Goal: Information Seeking & Learning: Find specific fact

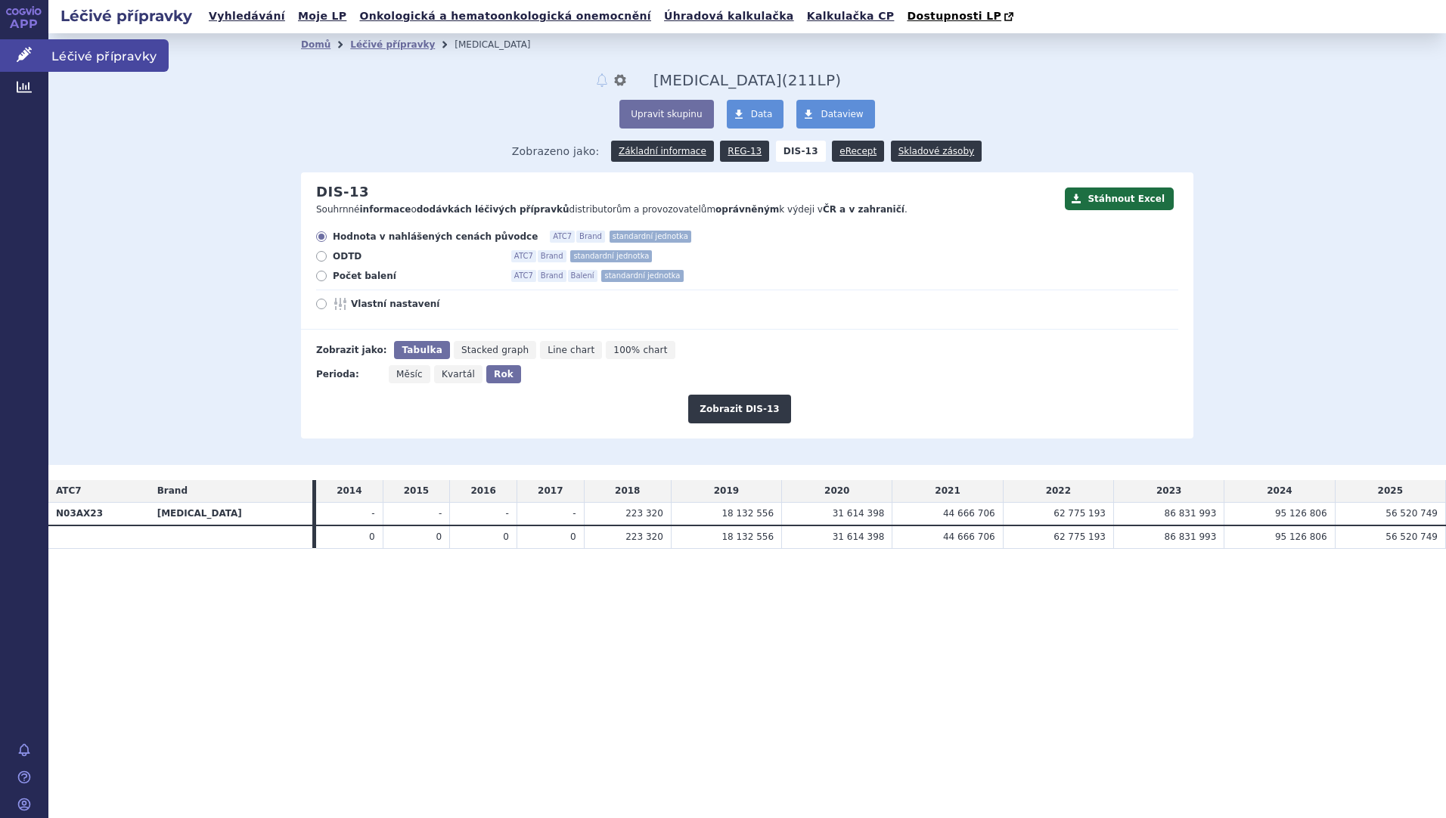
click at [82, 45] on span "Léčivé přípravky" at bounding box center [108, 55] width 120 height 32
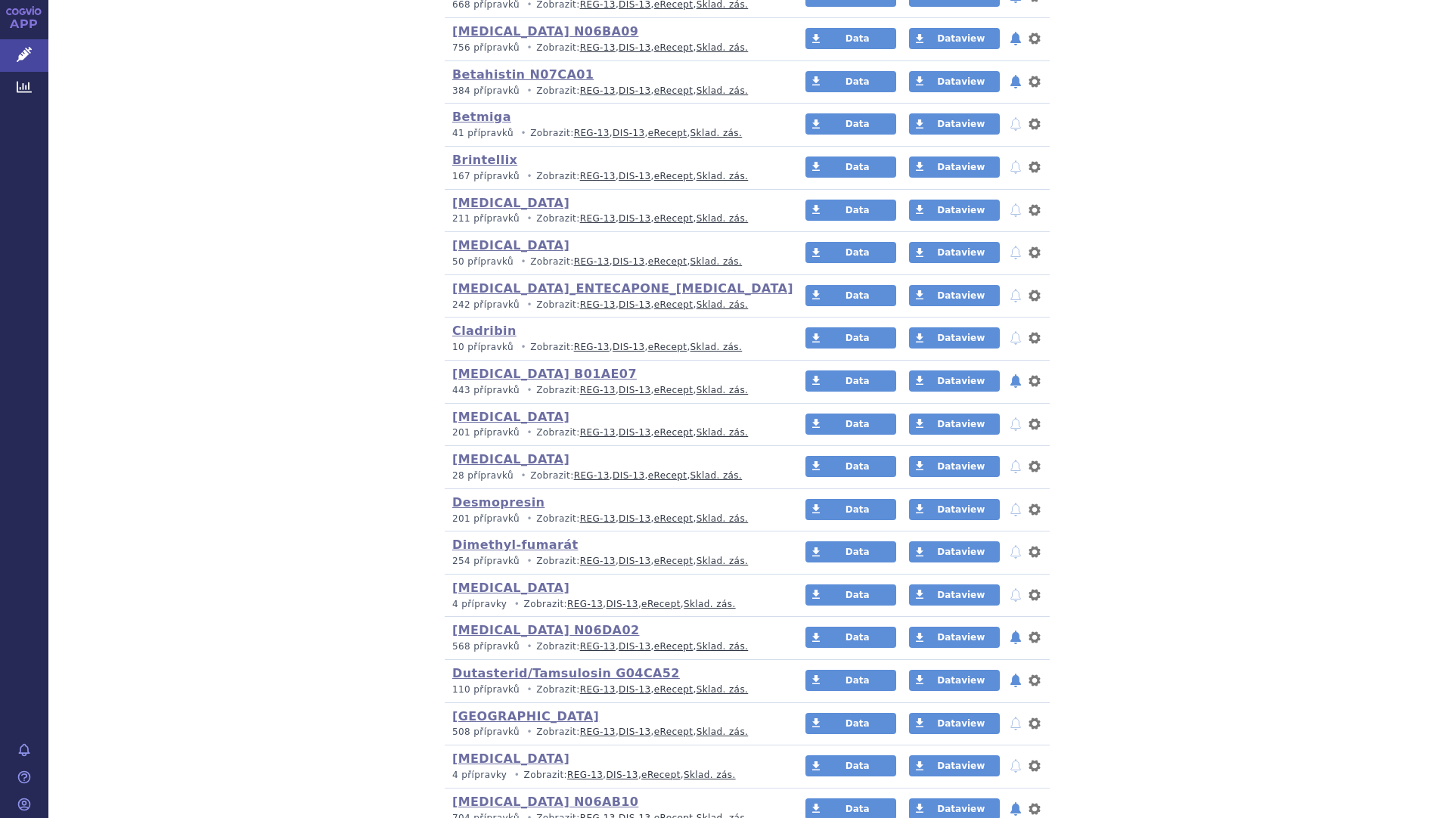
scroll to position [654, 0]
click at [536, 544] on link "Dimethyl-fumarát" at bounding box center [515, 544] width 126 height 14
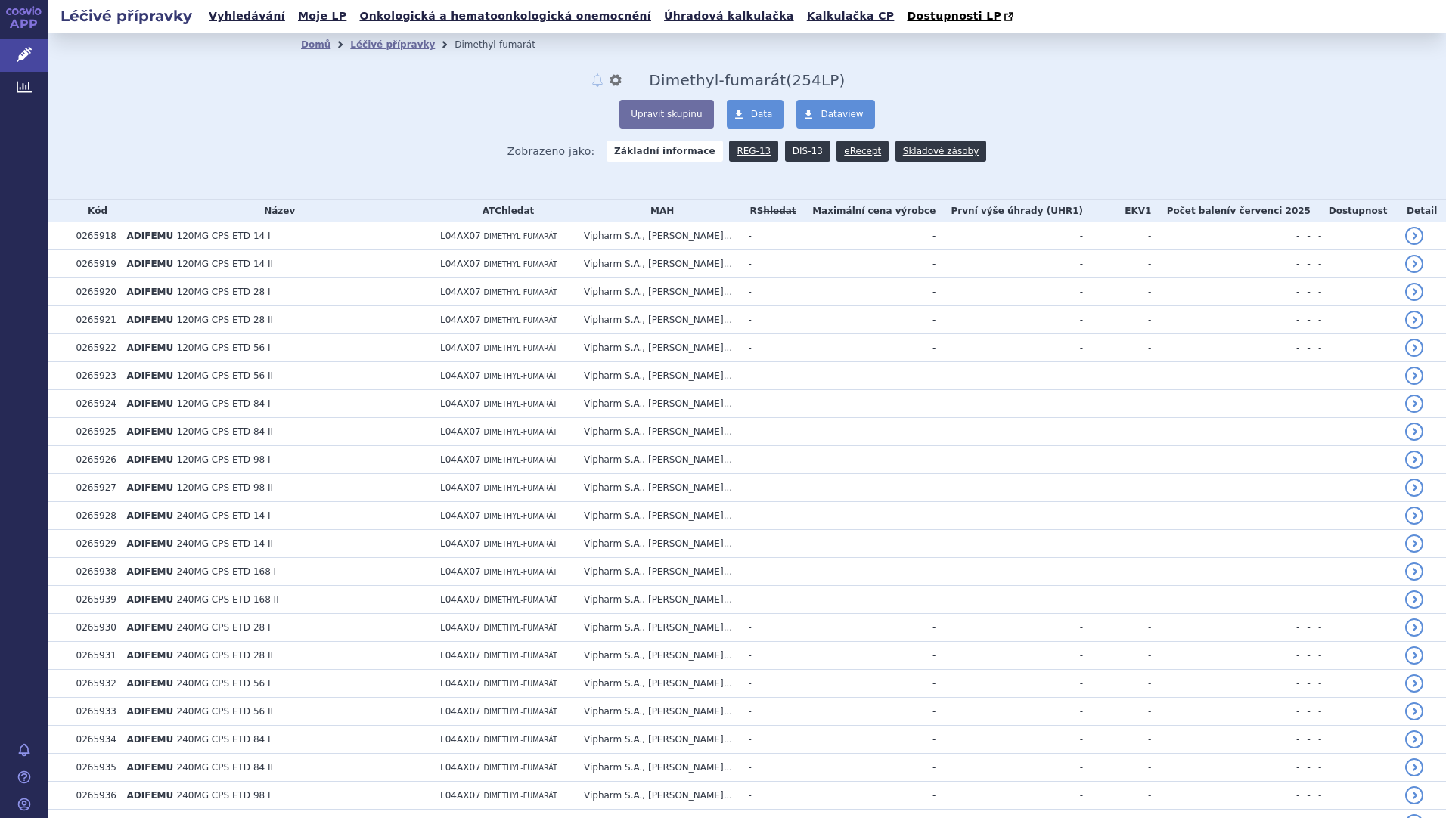
click at [785, 150] on link "DIS-13" at bounding box center [807, 151] width 45 height 21
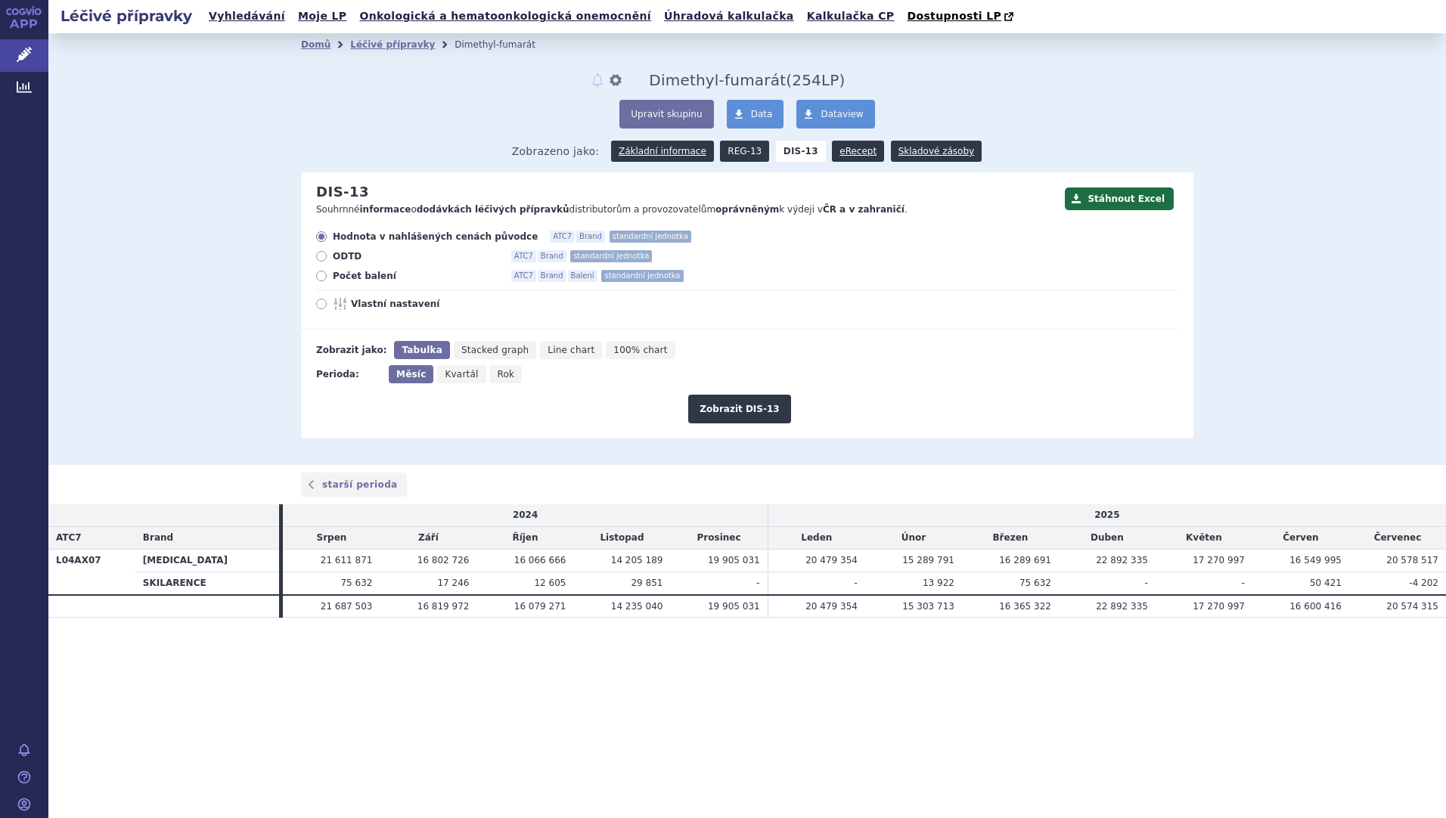
click at [760, 154] on link "REG-13" at bounding box center [744, 151] width 49 height 21
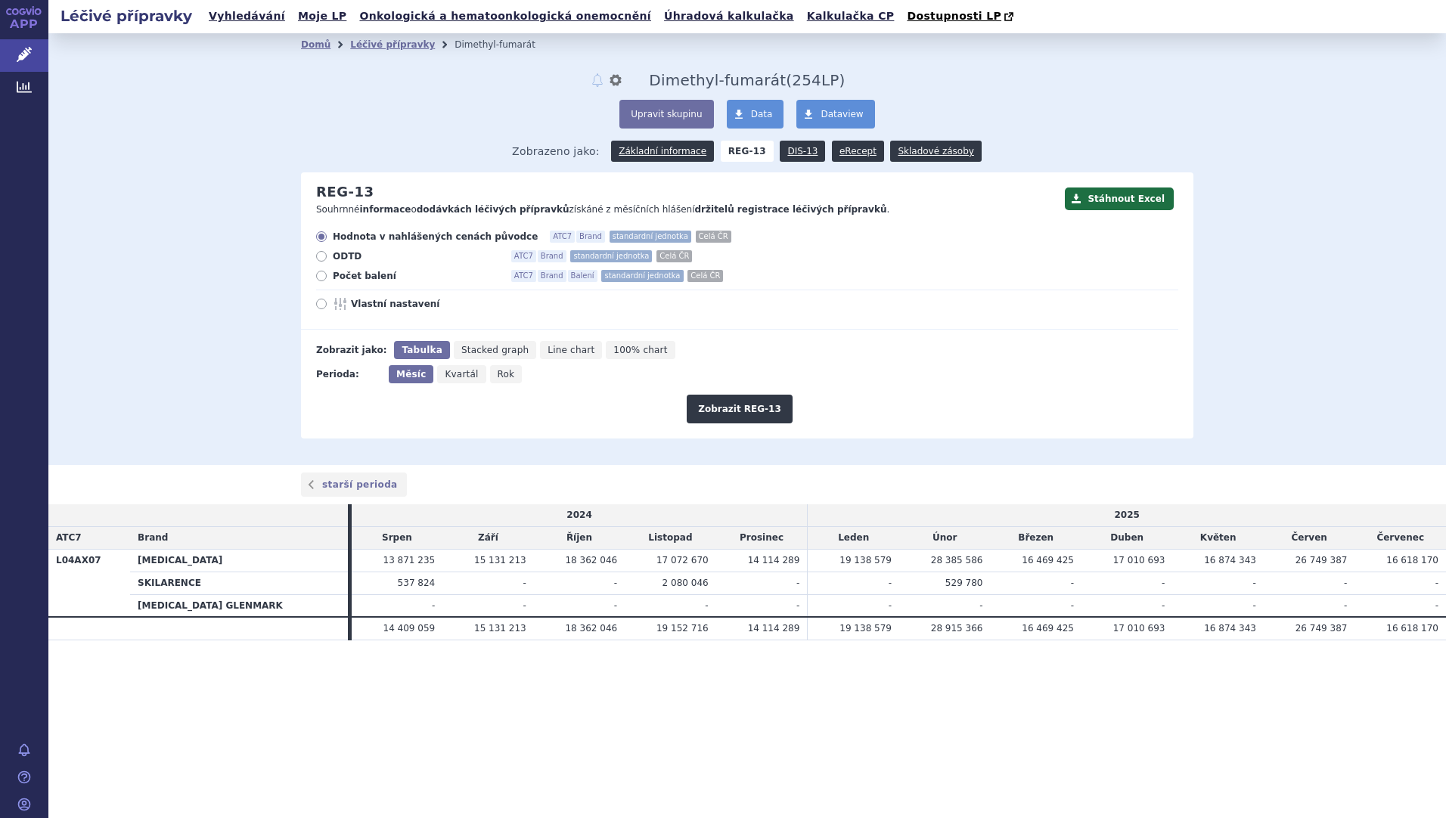
click at [325, 306] on icon at bounding box center [321, 304] width 11 height 11
click at [325, 306] on input "Vlastní nastavení" at bounding box center [323, 306] width 10 height 10
radio input "true"
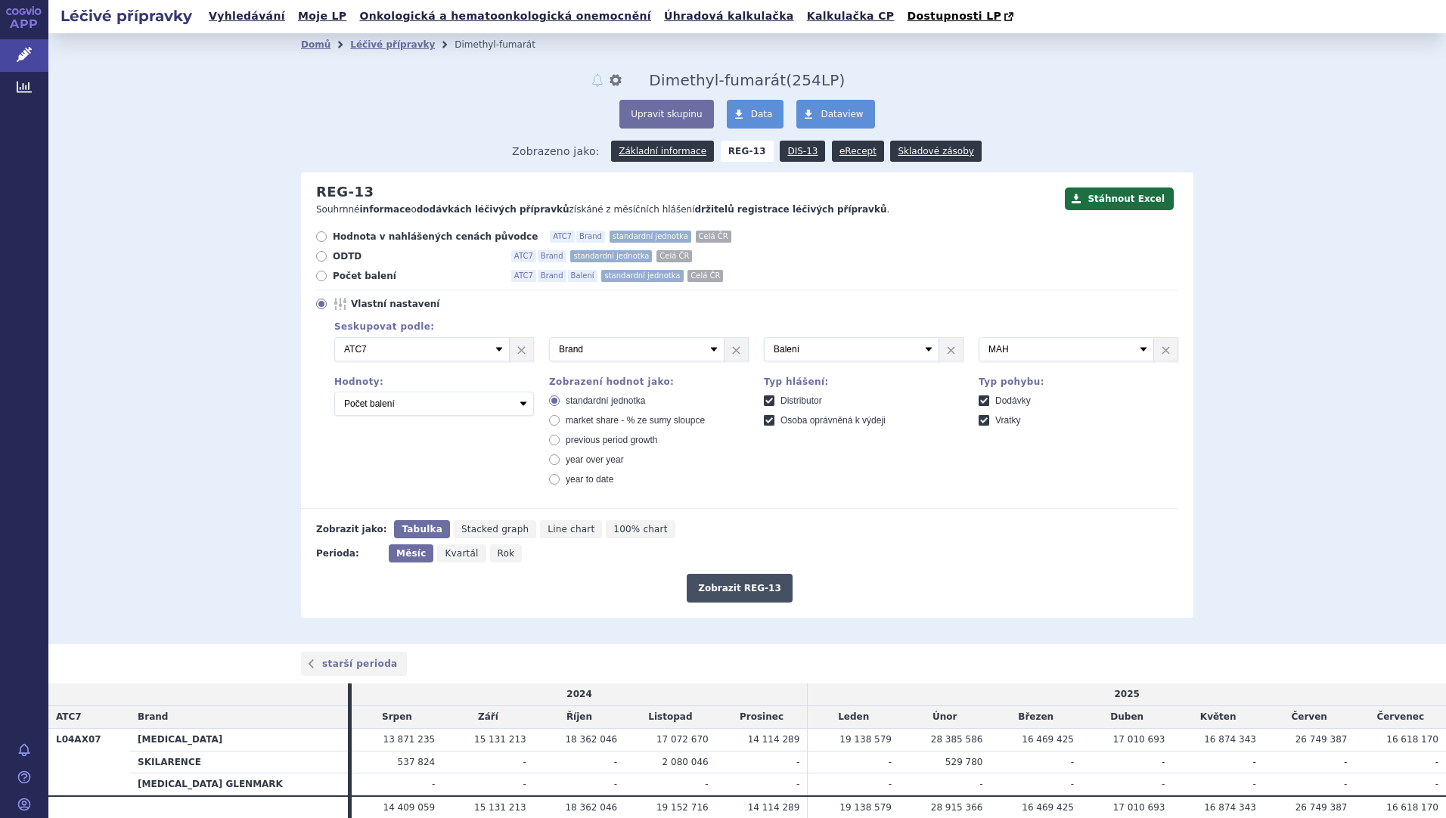
click at [710, 588] on button "Zobrazit REG-13" at bounding box center [740, 588] width 106 height 29
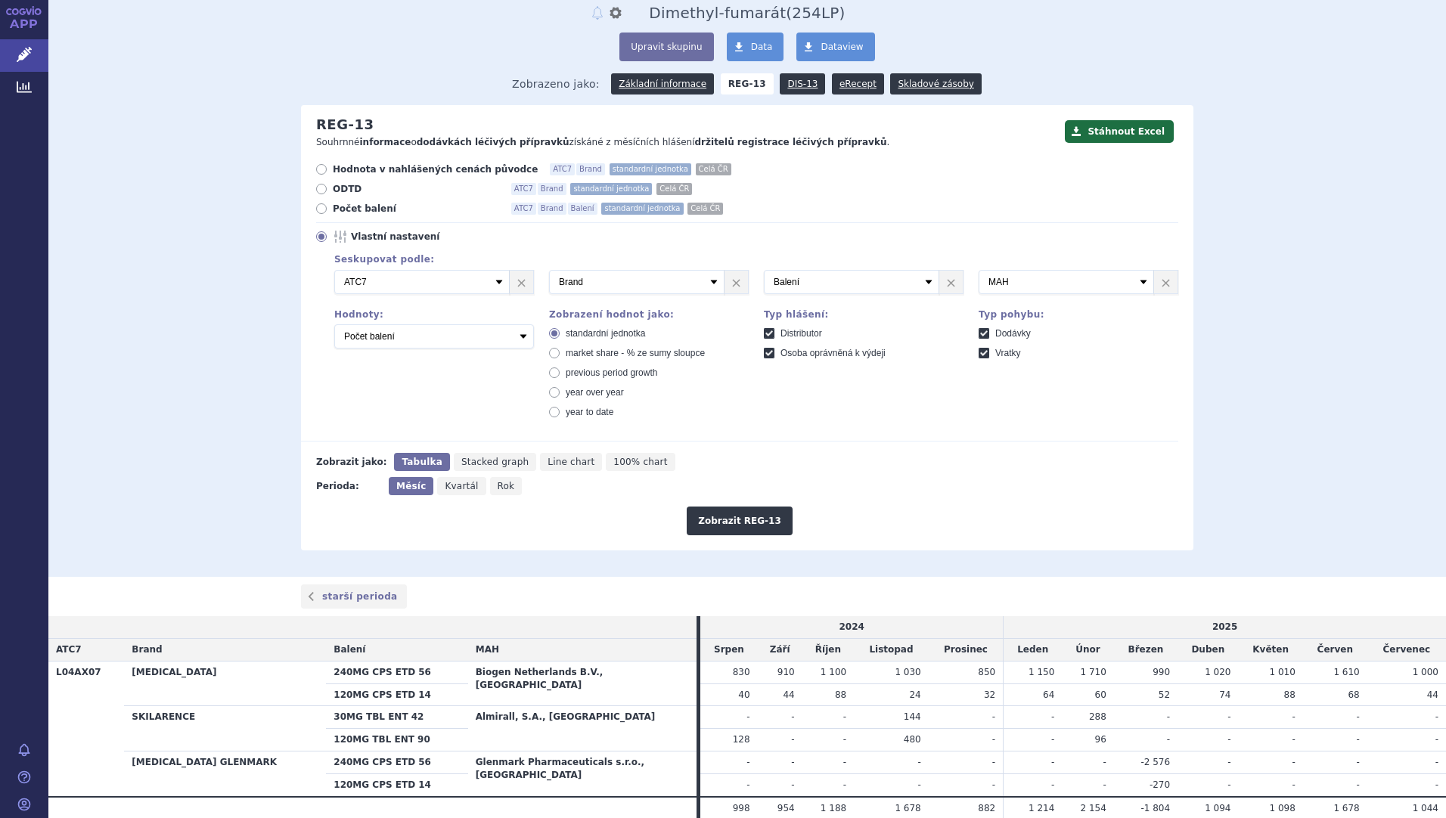
scroll to position [131, 0]
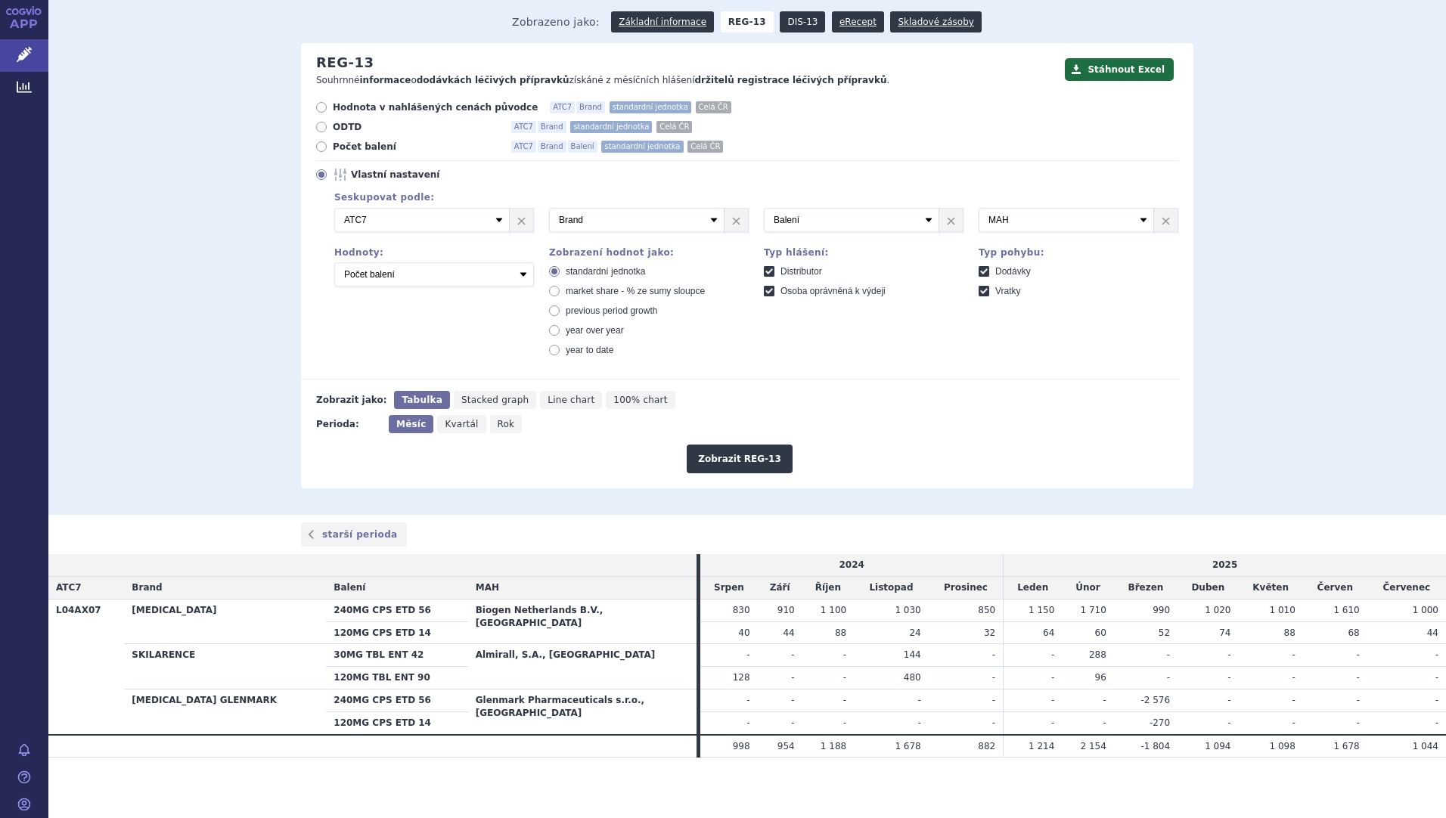
click at [802, 27] on link "DIS-13" at bounding box center [802, 21] width 45 height 21
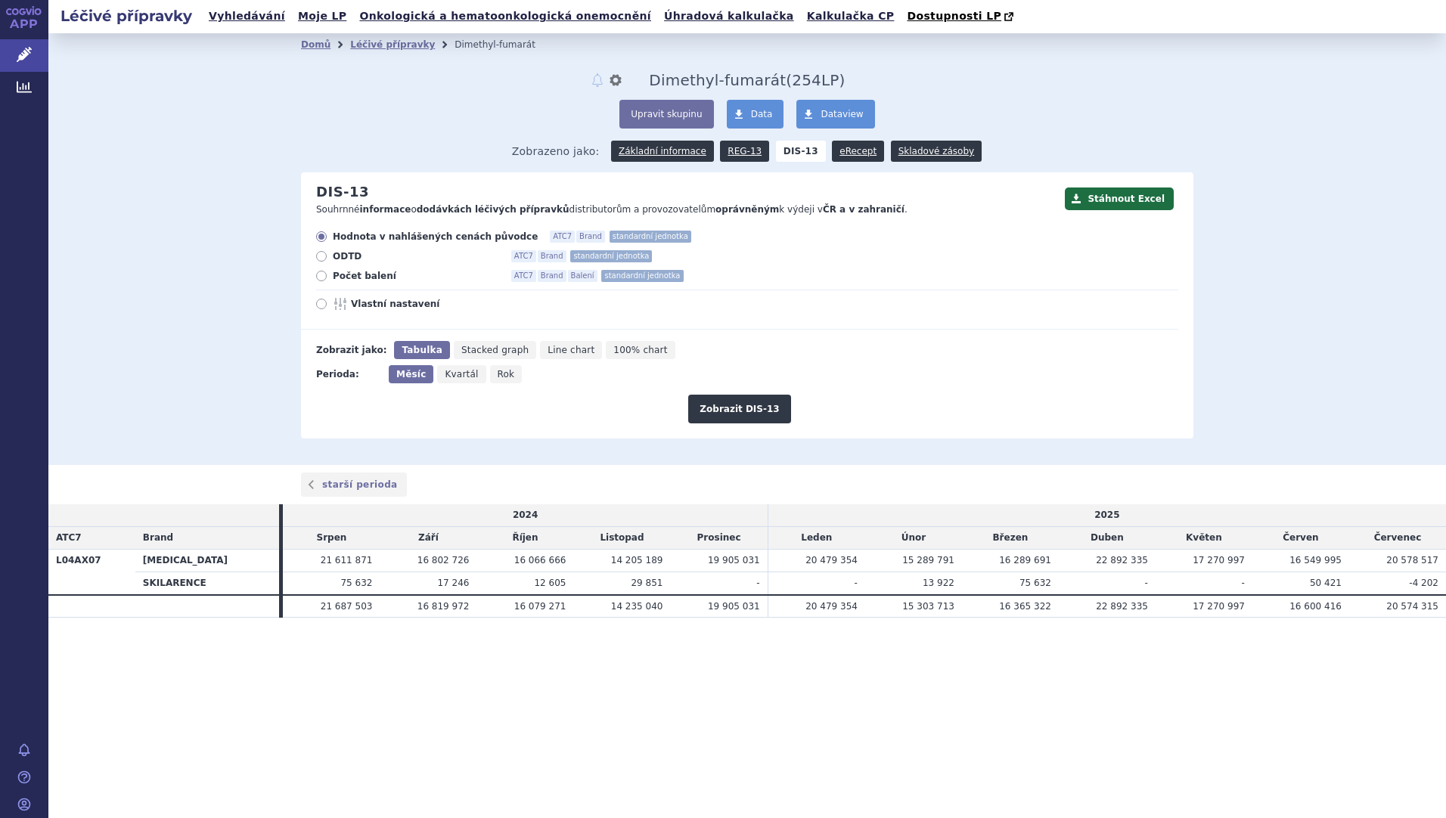
click at [498, 379] on span "Rok" at bounding box center [506, 374] width 17 height 11
click at [495, 375] on input "Rok" at bounding box center [495, 370] width 10 height 10
radio input "true"
click at [737, 412] on button "Zobrazit DIS-13" at bounding box center [739, 409] width 102 height 29
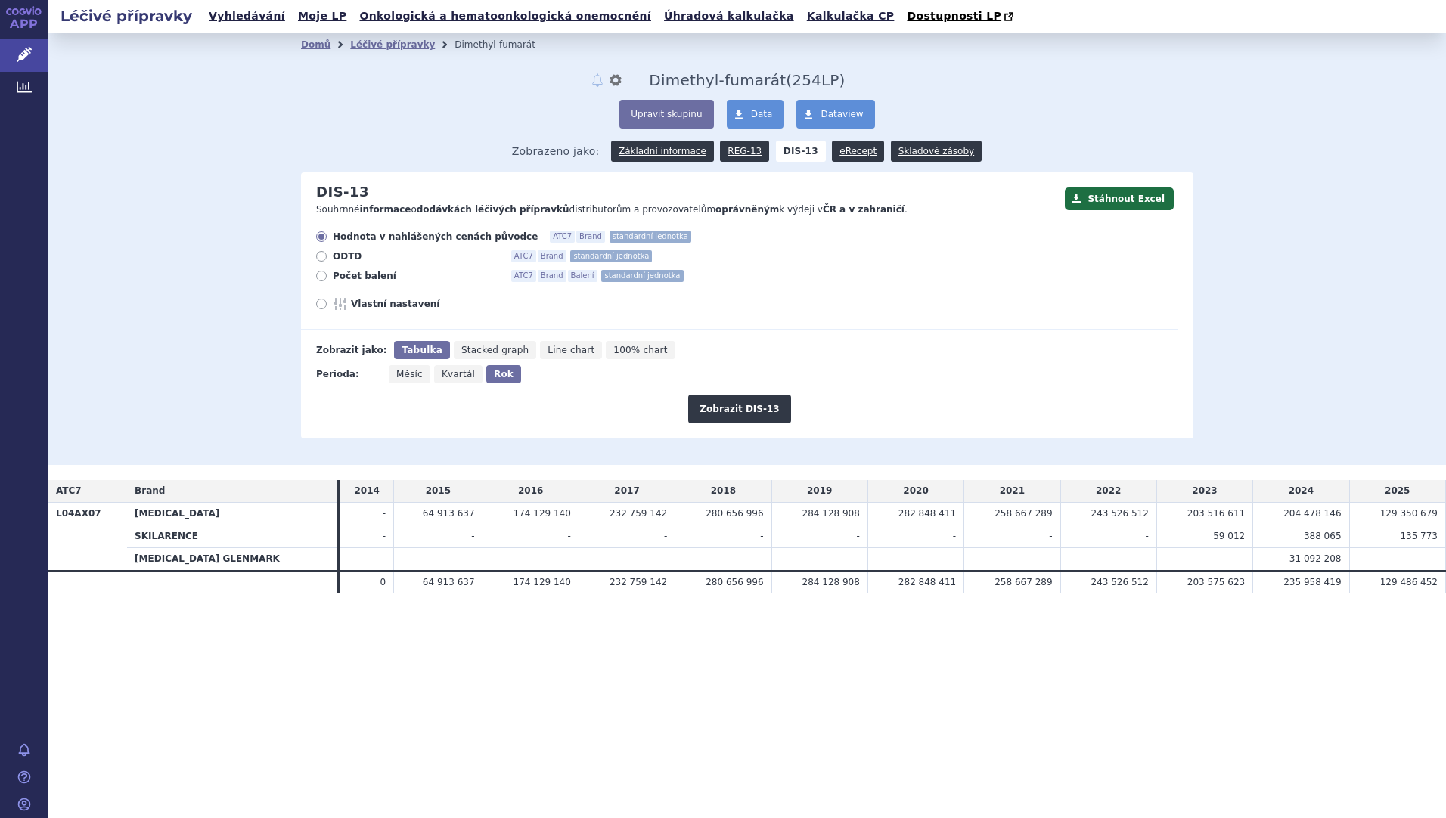
click at [319, 281] on icon at bounding box center [321, 276] width 11 height 11
click at [319, 281] on input "Počet balení ATC7 Brand Balení standardní jednotka" at bounding box center [323, 278] width 10 height 10
radio input "true"
click at [727, 408] on button "Zobrazit DIS-13" at bounding box center [739, 409] width 102 height 29
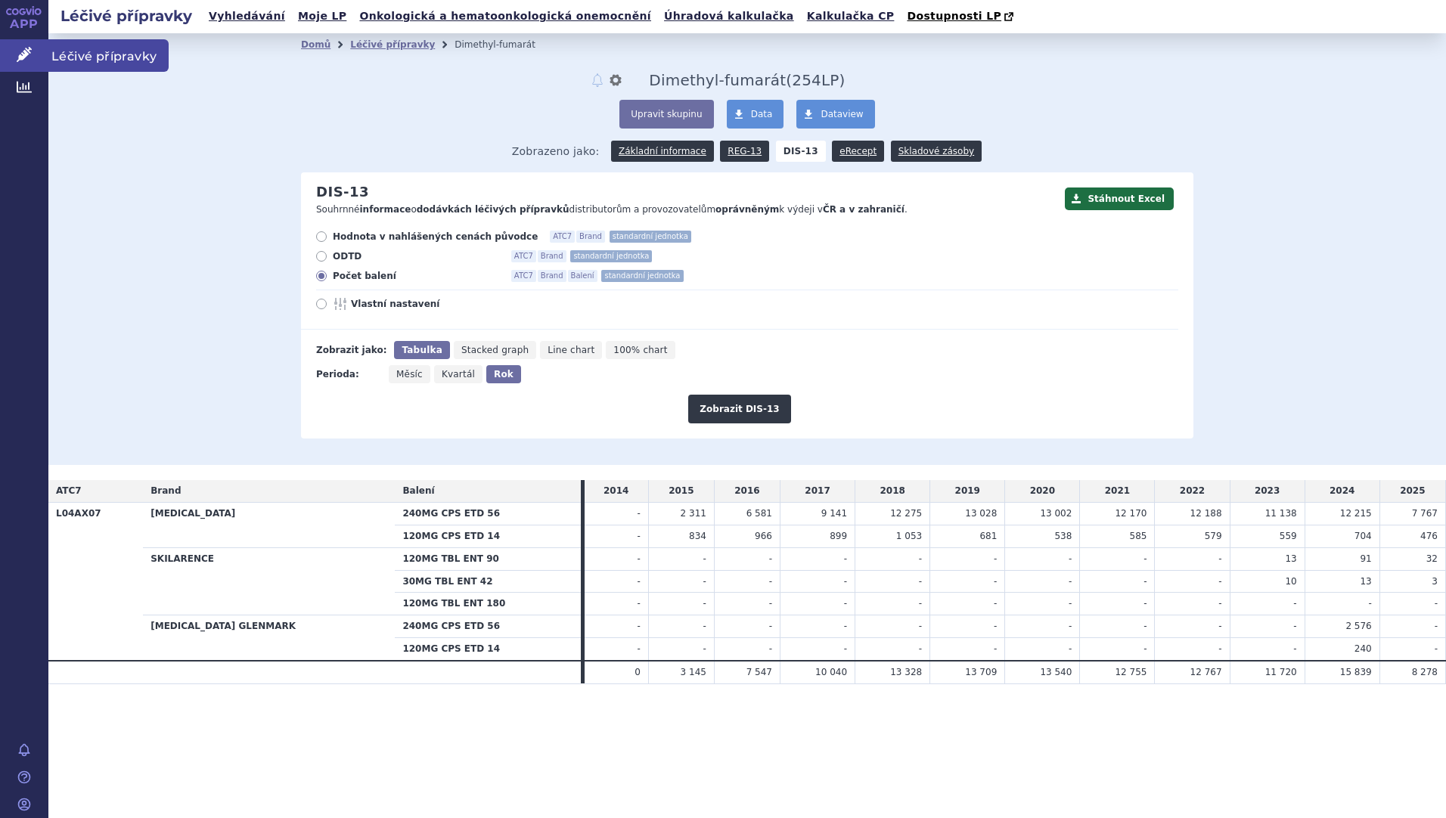
click at [85, 67] on span "Léčivé přípravky" at bounding box center [108, 55] width 120 height 32
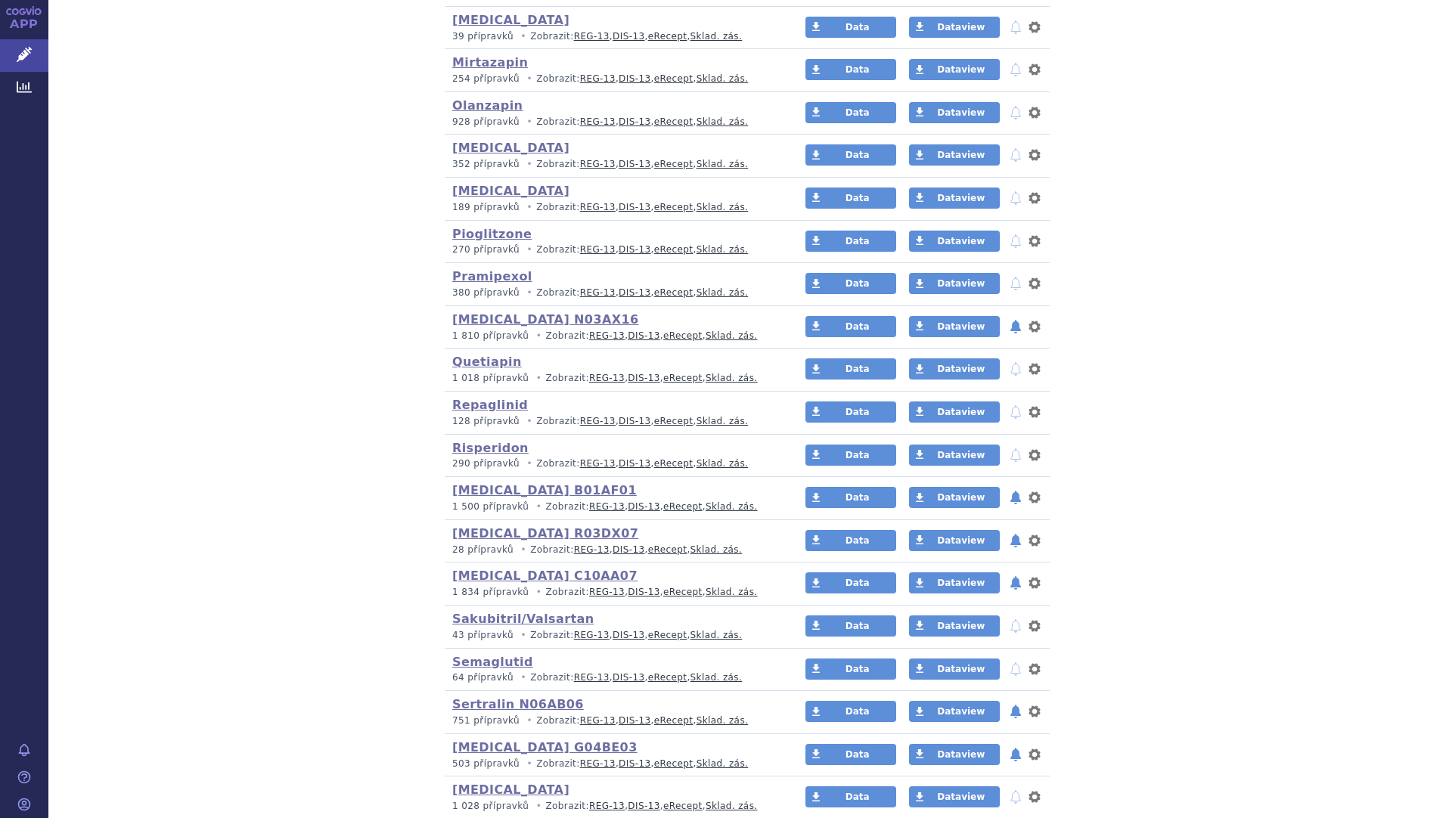
scroll to position [2436, 0]
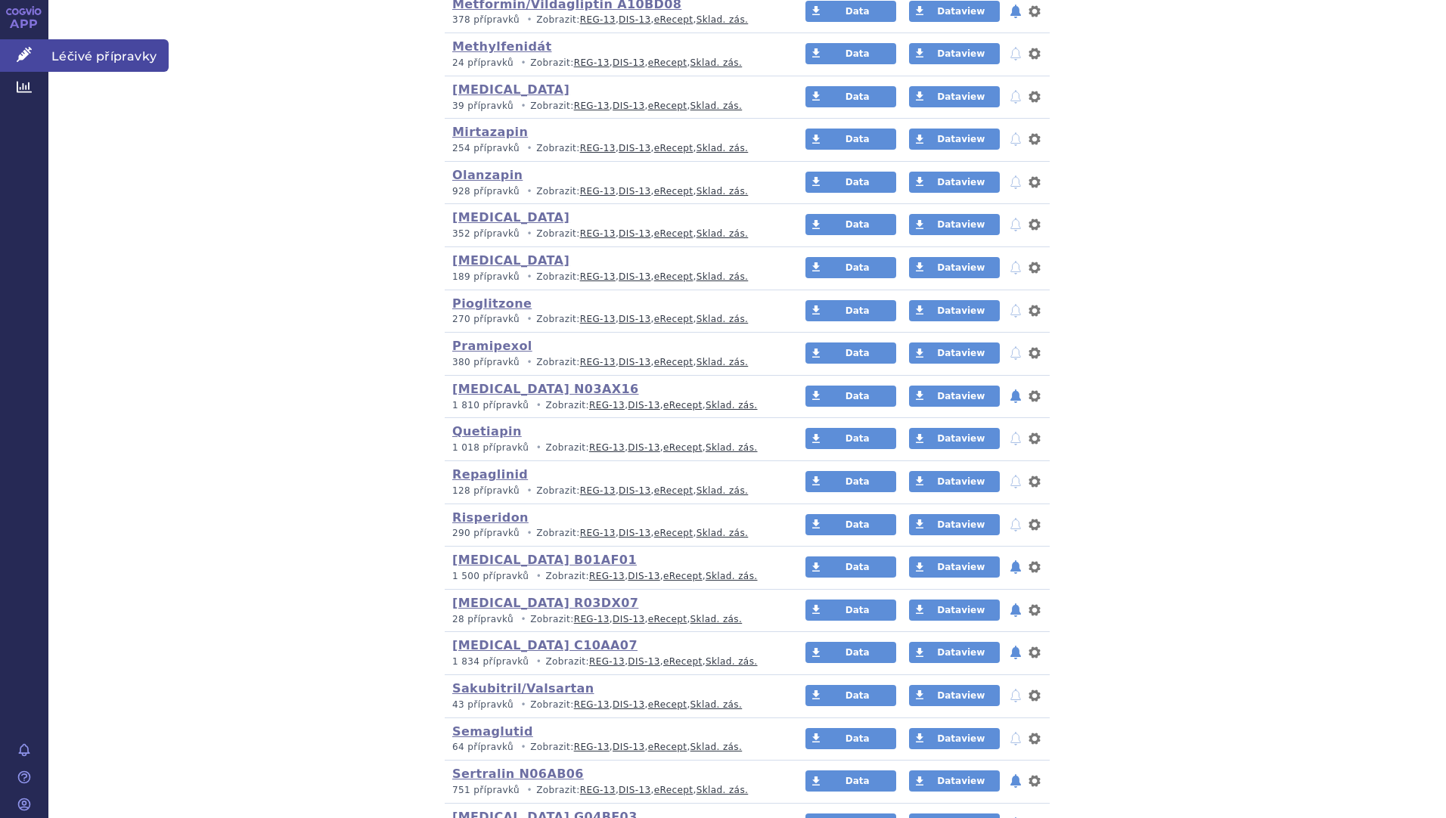
click at [73, 55] on span "Léčivé přípravky" at bounding box center [108, 55] width 120 height 32
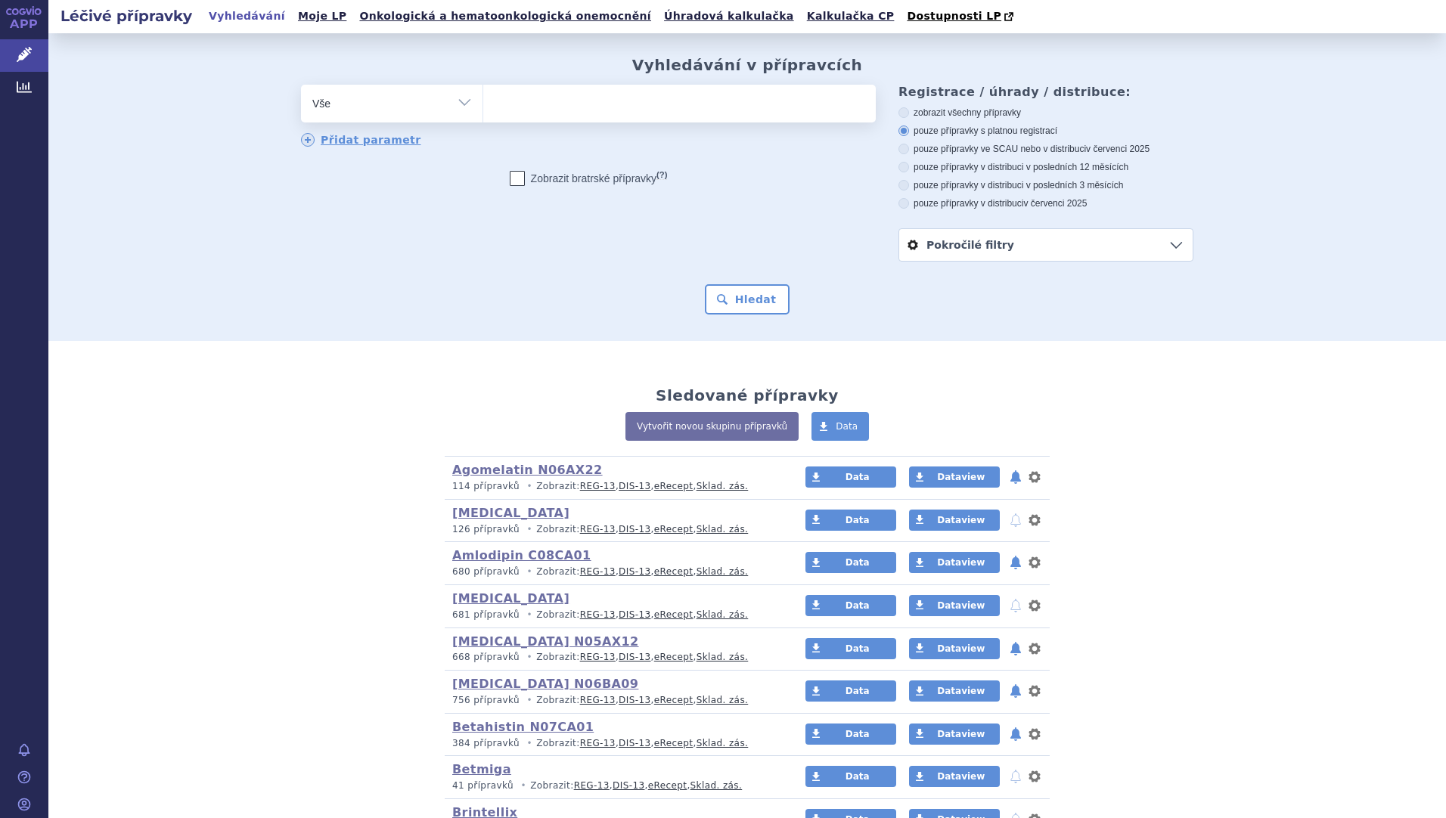
click at [473, 101] on select "Vše Přípravek/SUKL kód MAH VPOIS ATC/Aktivní látka Léková forma Síla" at bounding box center [392, 102] width 182 height 34
select select "filter-atc-group"
click at [301, 85] on select "Vše Přípravek/SUKL kód MAH VPOIS ATC/Aktivní látka Léková forma Síla" at bounding box center [392, 102] width 182 height 34
click at [513, 103] on ul at bounding box center [679, 101] width 393 height 32
click at [483, 103] on select at bounding box center [483, 103] width 1 height 38
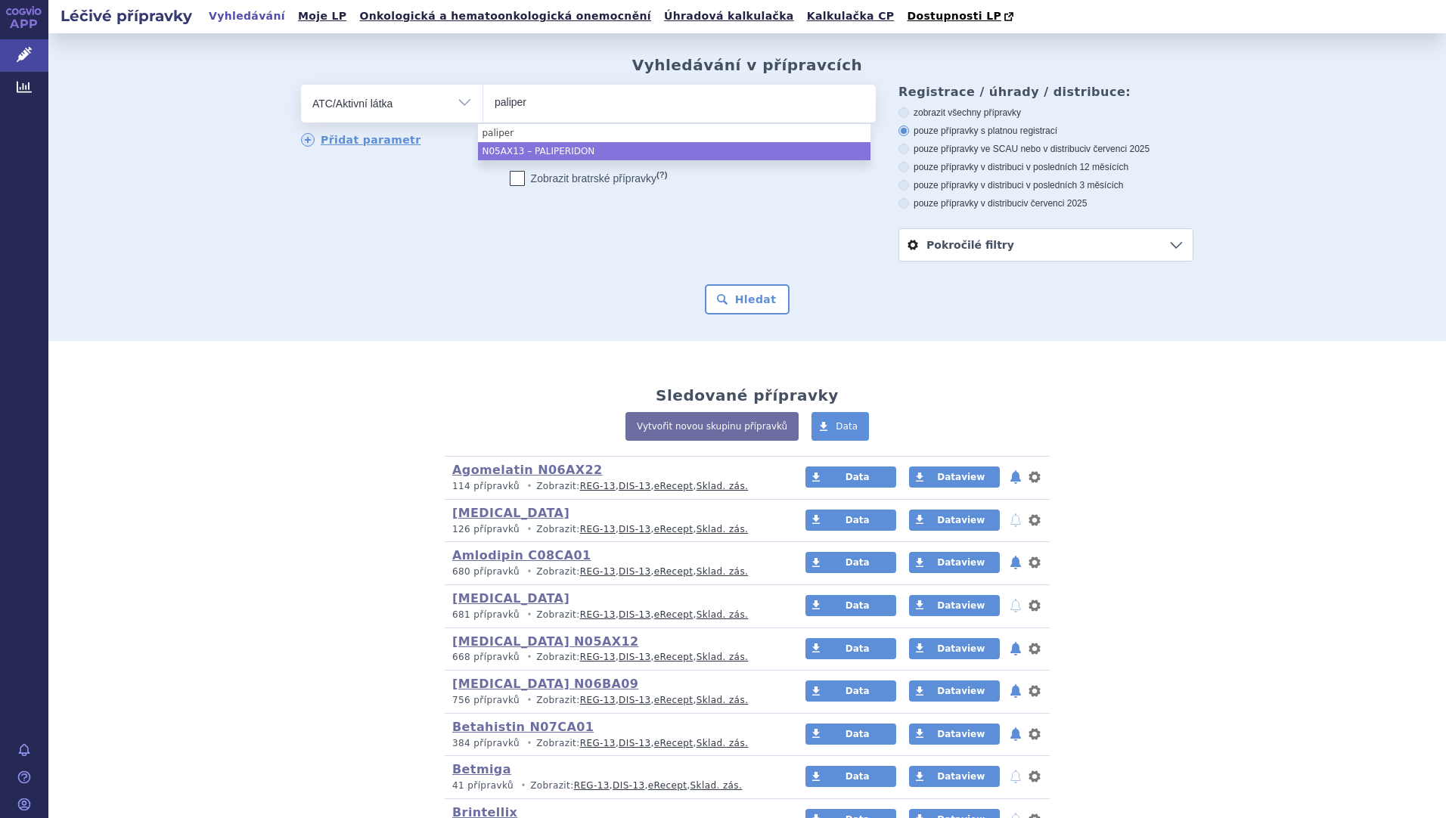
type input "paliper"
select select "N05AX13"
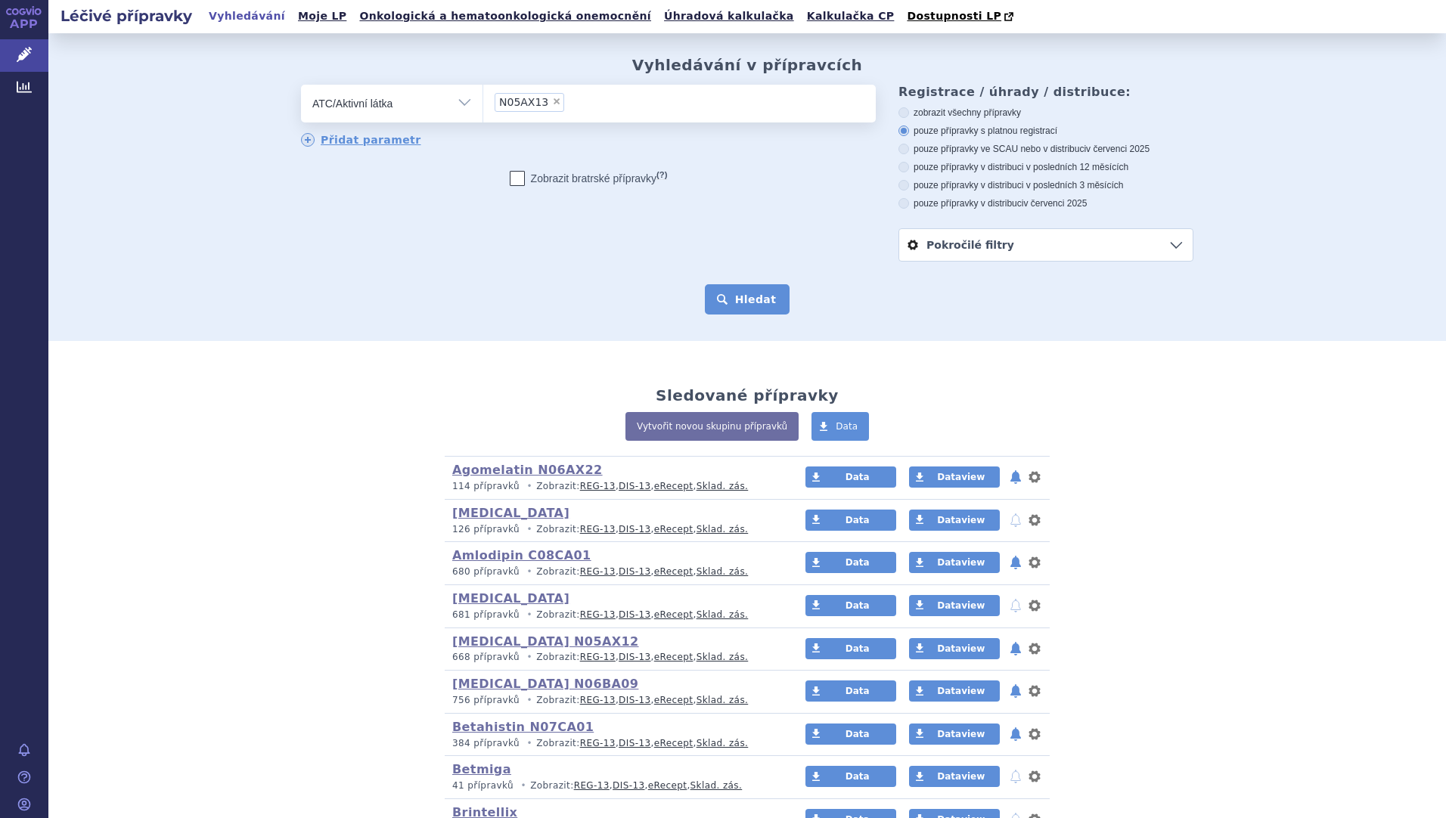
click at [740, 312] on button "Hledat" at bounding box center [747, 299] width 85 height 30
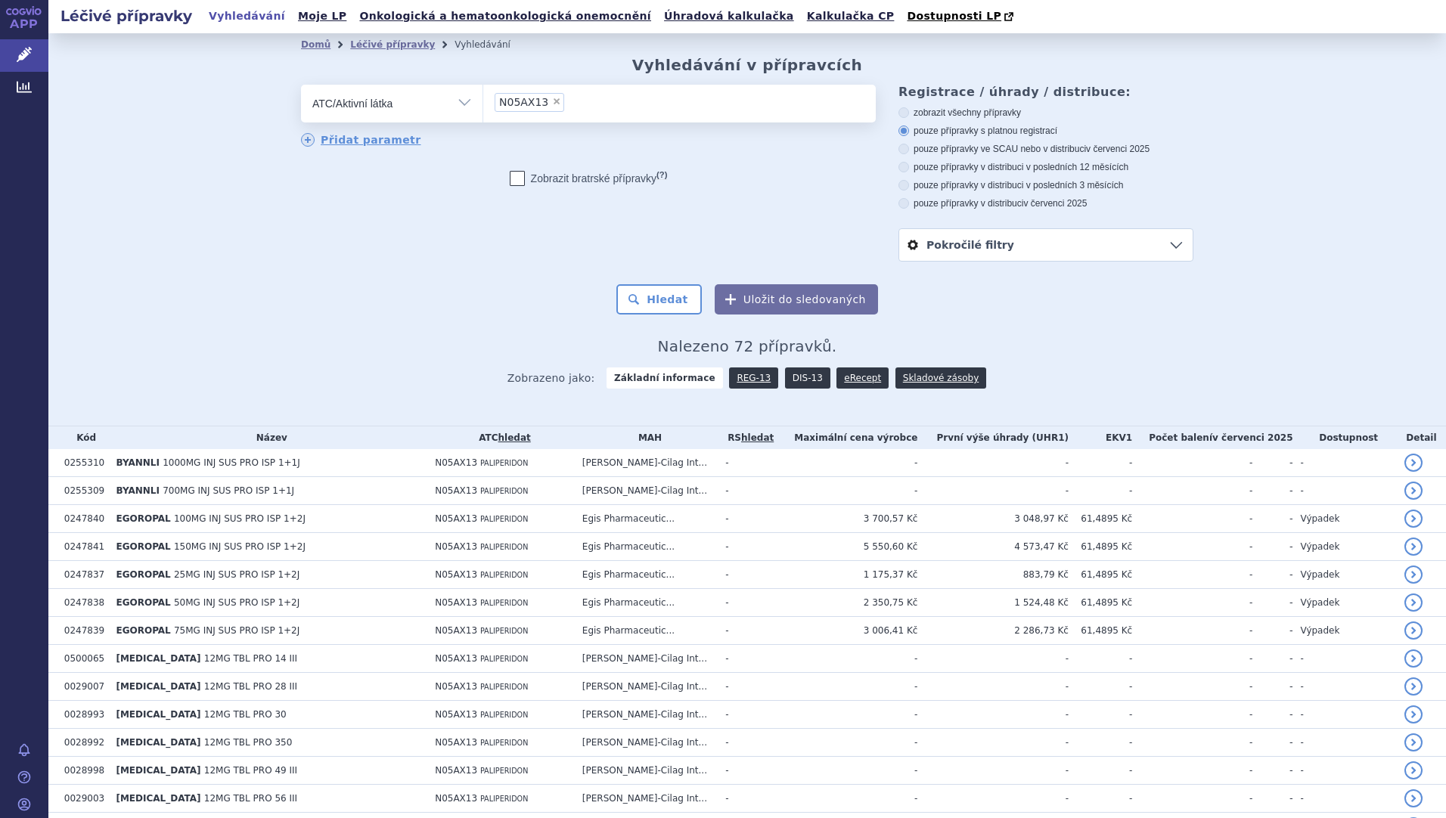
click at [790, 387] on link "DIS-13" at bounding box center [807, 378] width 45 height 21
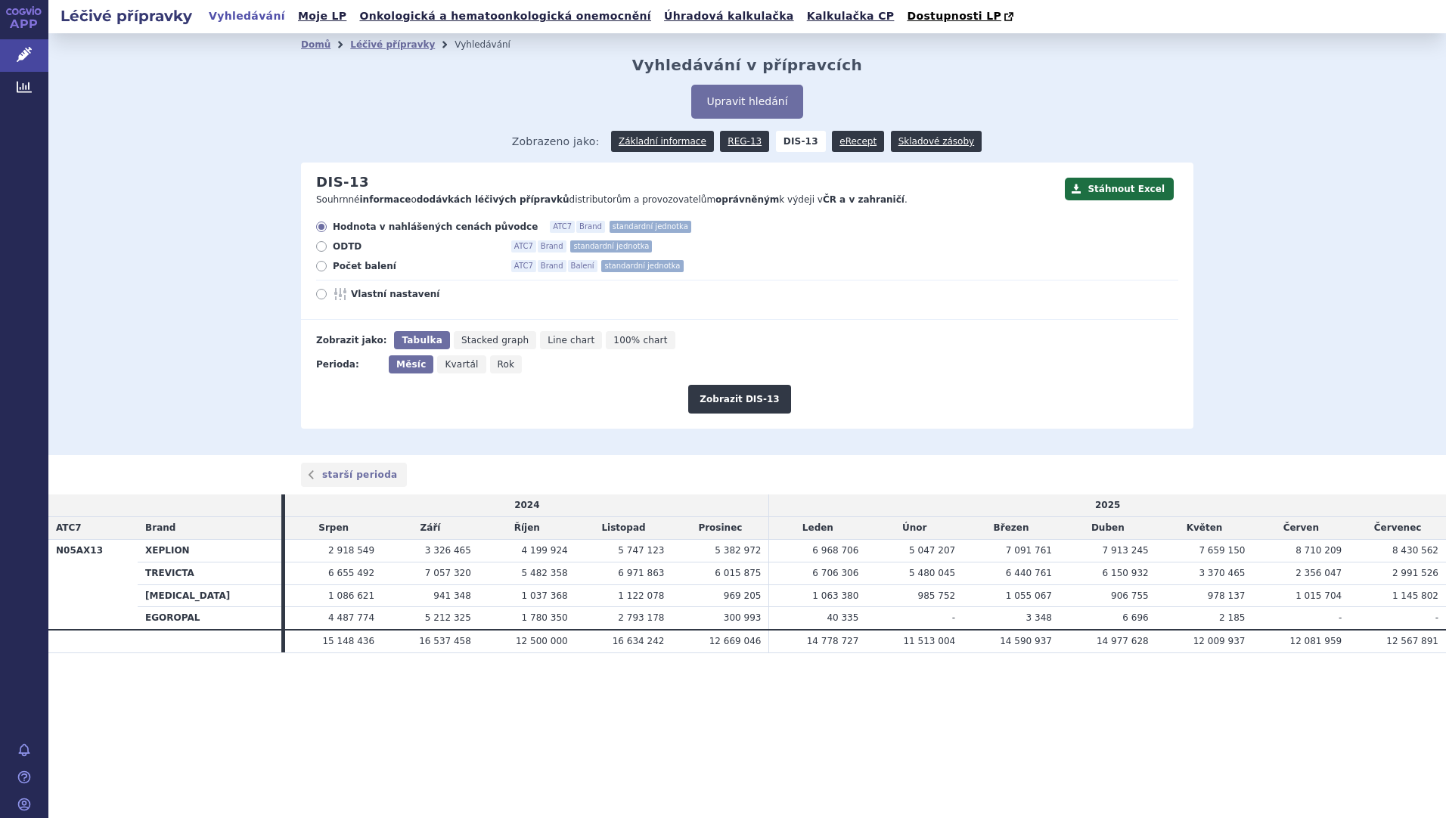
click at [323, 270] on icon at bounding box center [321, 266] width 11 height 11
click at [323, 270] on input "Počet balení ATC7 Brand Balení standardní jednotka" at bounding box center [323, 268] width 10 height 10
radio input "true"
click at [753, 406] on button "Zobrazit DIS-13" at bounding box center [739, 399] width 102 height 29
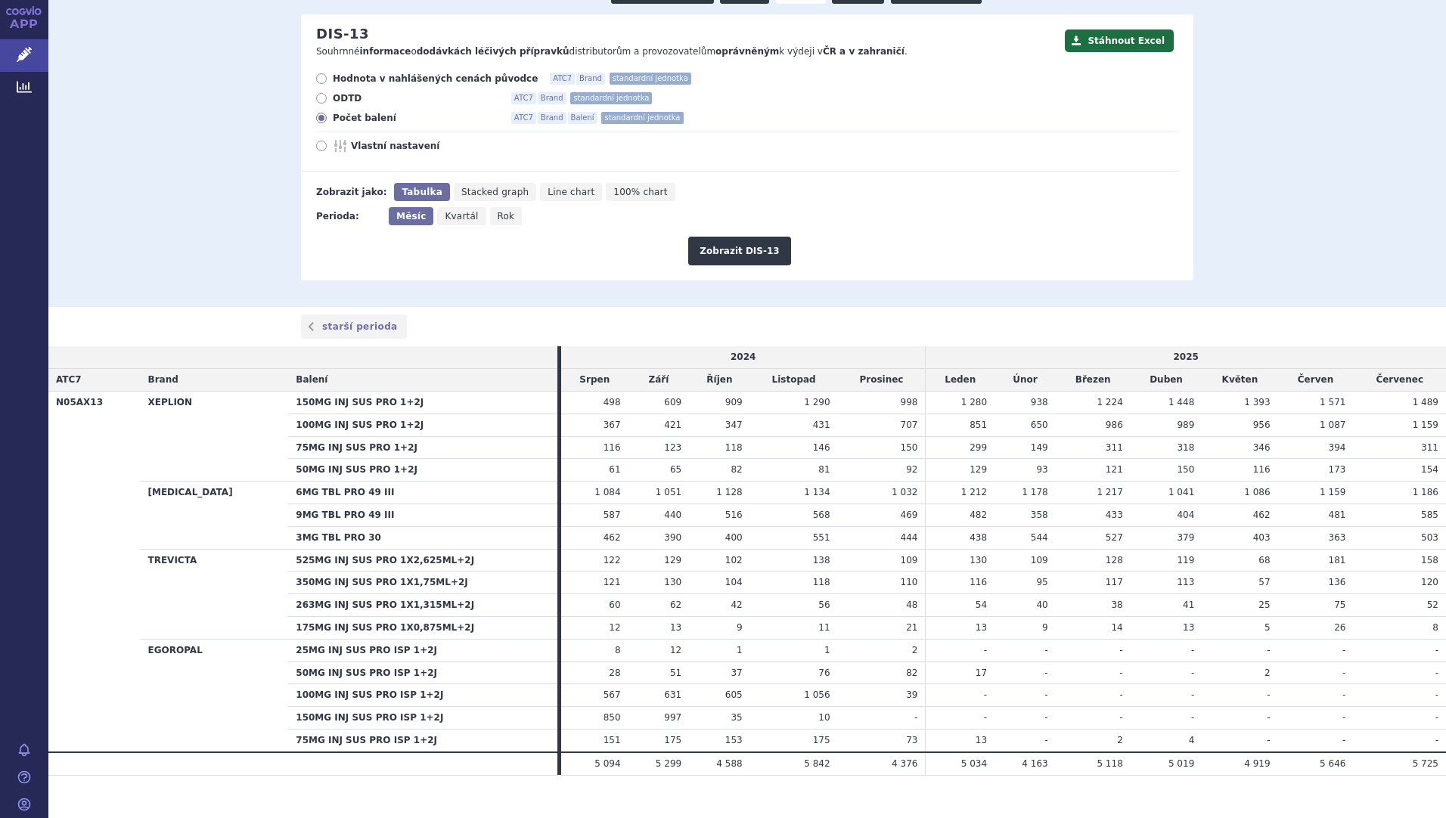
scroll to position [167, 0]
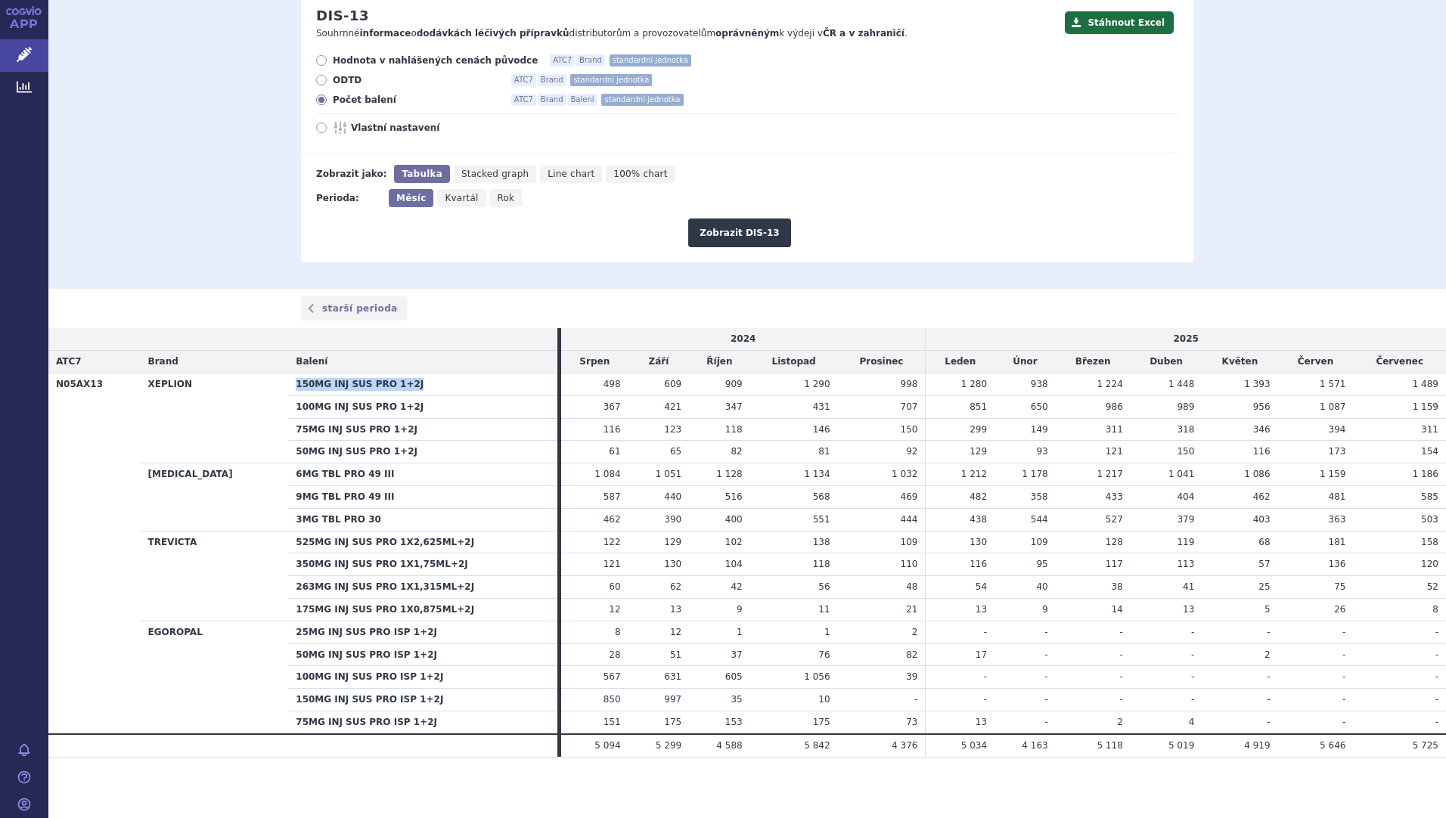
drag, startPoint x: 252, startPoint y: 387, endPoint x: 370, endPoint y: 387, distance: 118.0
click at [370, 387] on th "150MG INJ SUS PRO 1+2J" at bounding box center [422, 384] width 269 height 23
copy th "150MG INJ SUS PRO 1+2J"
drag, startPoint x: 191, startPoint y: 384, endPoint x: 145, endPoint y: 387, distance: 46.2
click at [145, 387] on th "XEPLION" at bounding box center [214, 418] width 148 height 90
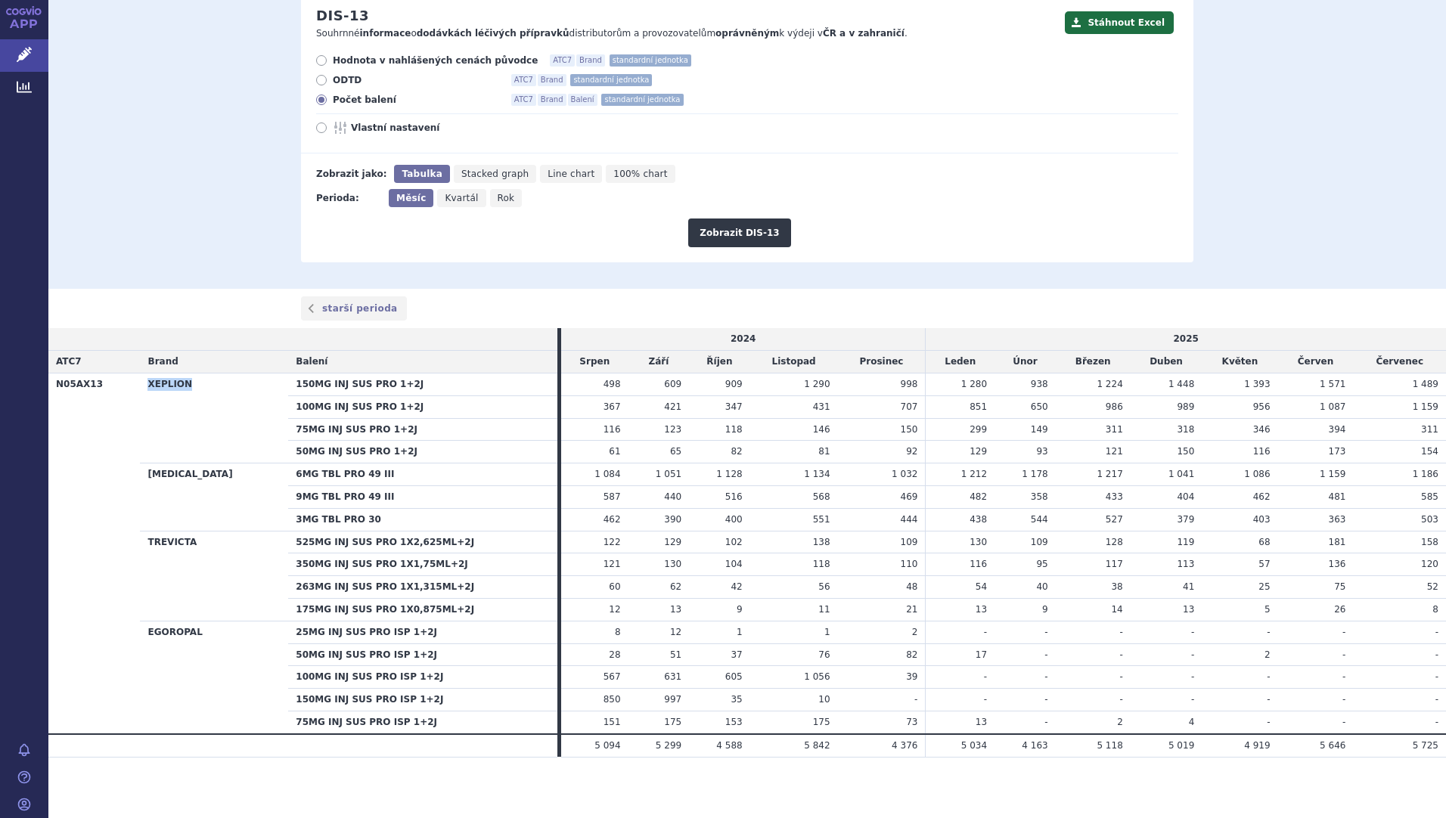
copy th "XEPLION"
click at [202, 309] on div "starší perioda" at bounding box center [747, 308] width 1398 height 39
click at [498, 199] on span "Rok" at bounding box center [506, 198] width 17 height 11
click at [492, 199] on input "Rok" at bounding box center [495, 194] width 10 height 10
radio input "true"
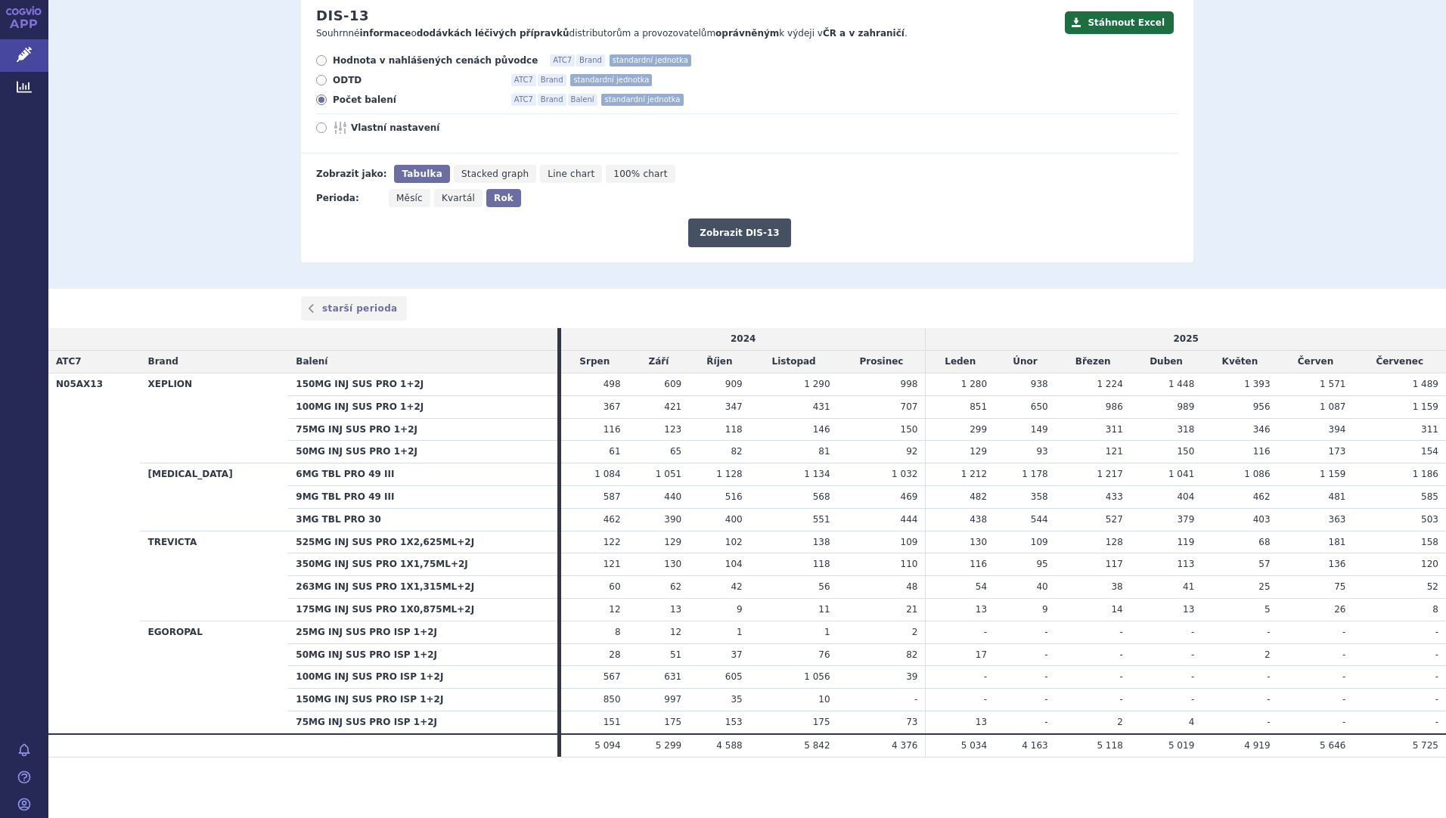
click at [715, 234] on button "Zobrazit DIS-13" at bounding box center [739, 233] width 102 height 29
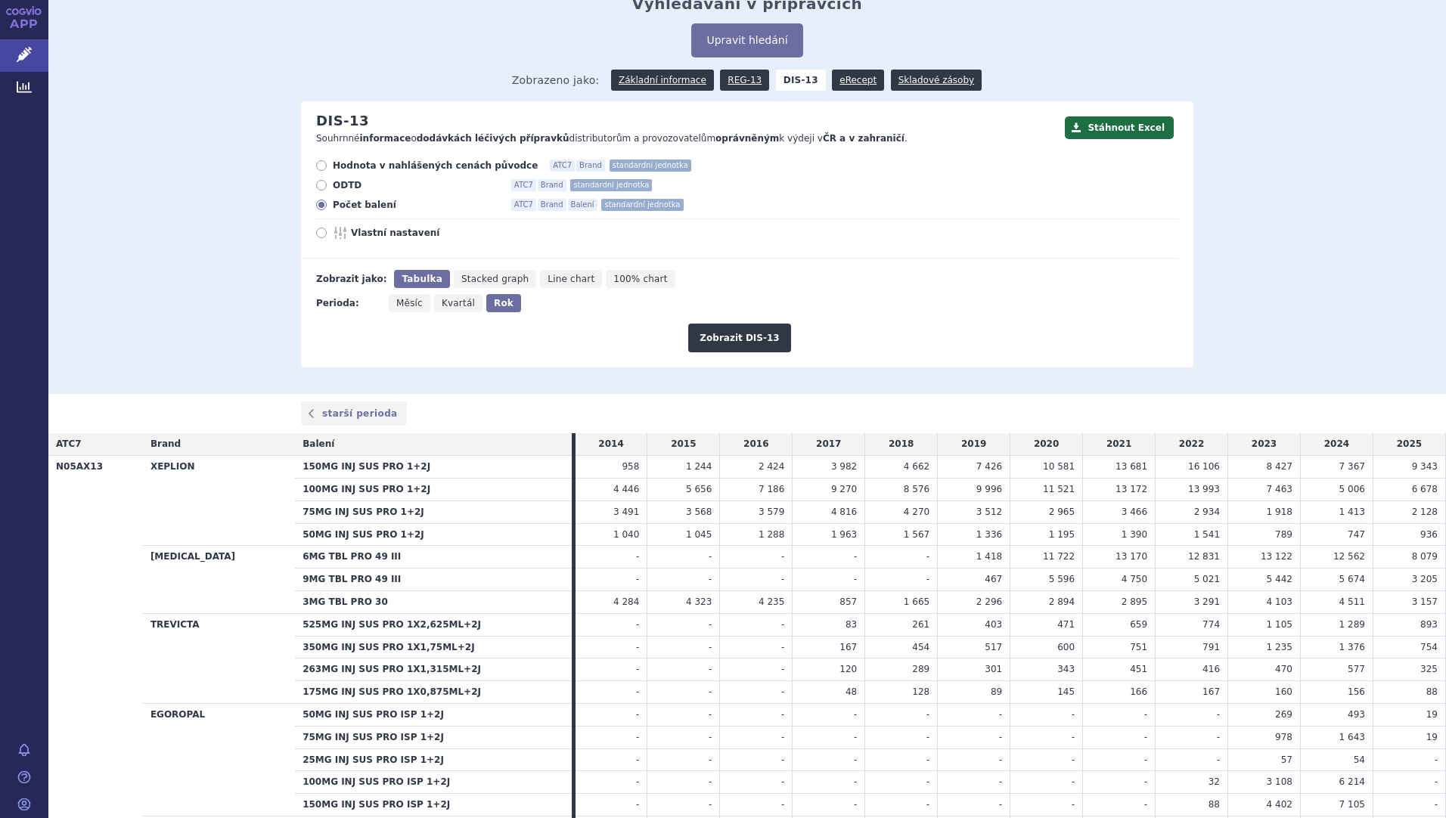
scroll to position [61, 0]
click at [1116, 137] on button "Stáhnout Excel" at bounding box center [1119, 128] width 109 height 23
click at [193, 278] on div "Domů Léčivé přípravky Vyhledávání Vyhledávání v přípravcích Upravit hledání ods…" at bounding box center [747, 184] width 1398 height 422
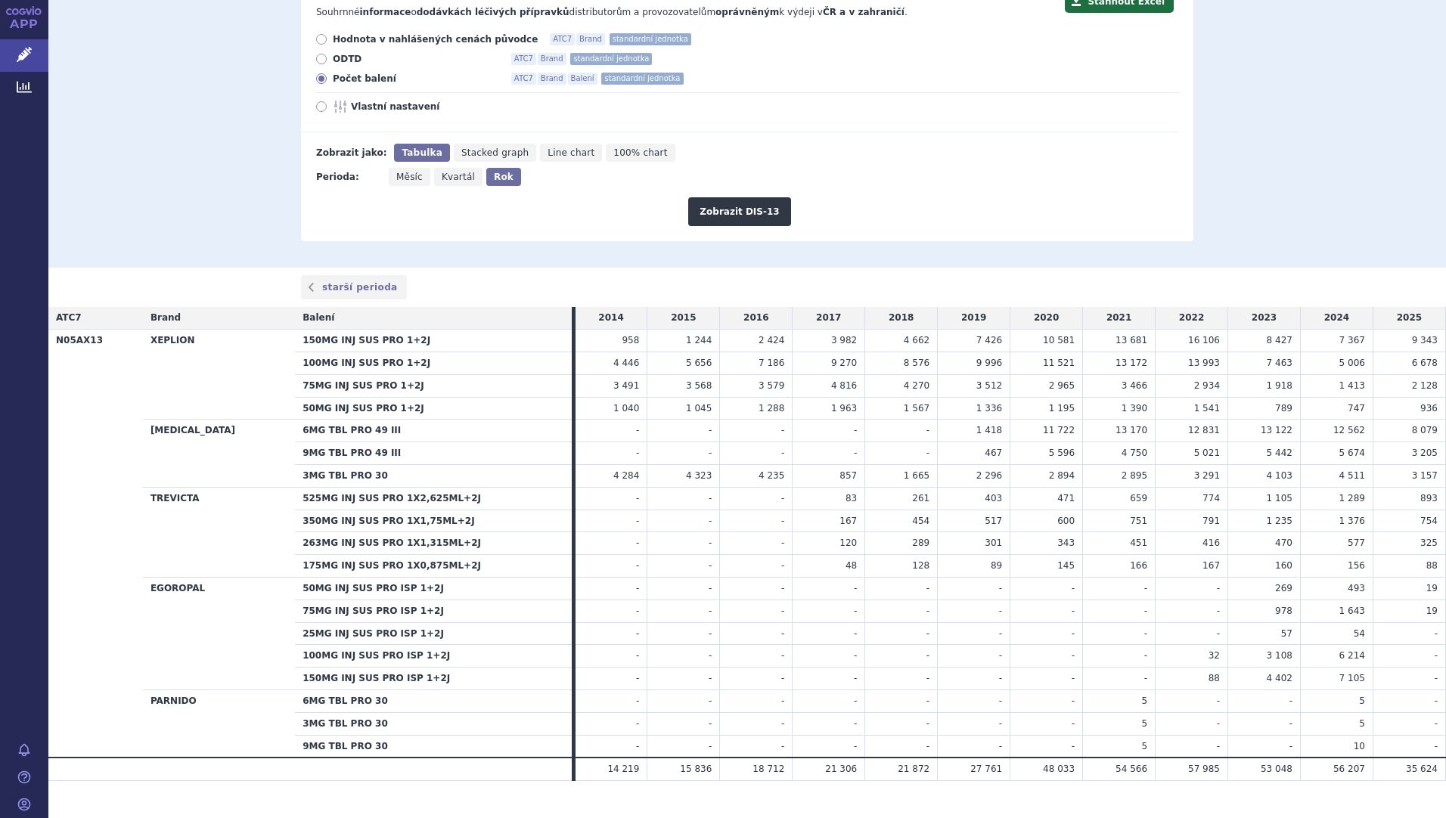
scroll to position [213, 0]
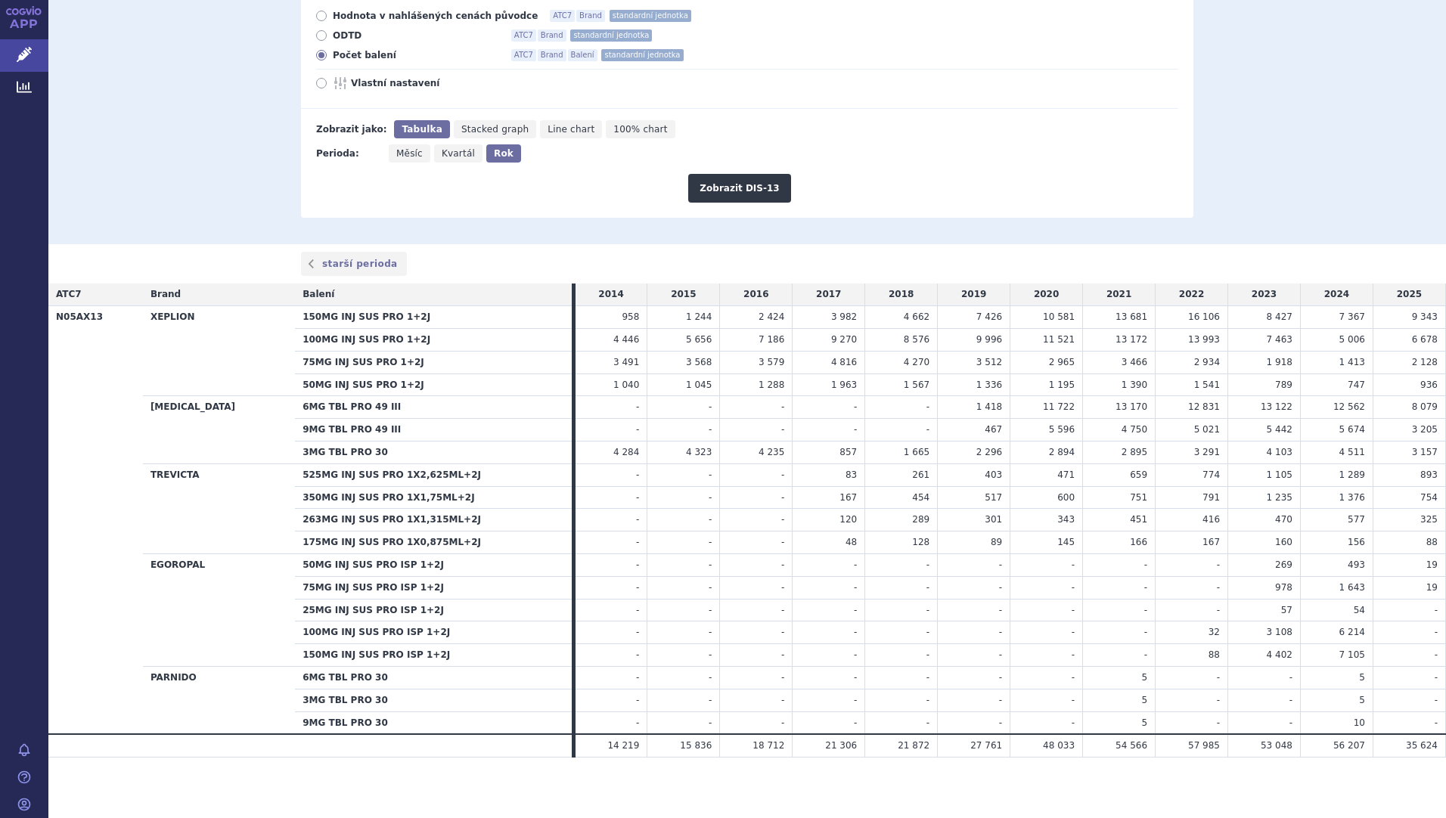
click at [408, 611] on th "25MG INJ SUS PRO ISP 1+2J" at bounding box center [433, 610] width 277 height 23
click at [1051, 67] on div "Hodnota v nahlášených cenách původce ATC7 Brand standardní jednotka ODTD ATC7 B…" at bounding box center [739, 59] width 877 height 99
click at [398, 154] on span "Měsíc" at bounding box center [409, 153] width 26 height 11
click at [398, 154] on input "Měsíc" at bounding box center [394, 149] width 10 height 10
radio input "true"
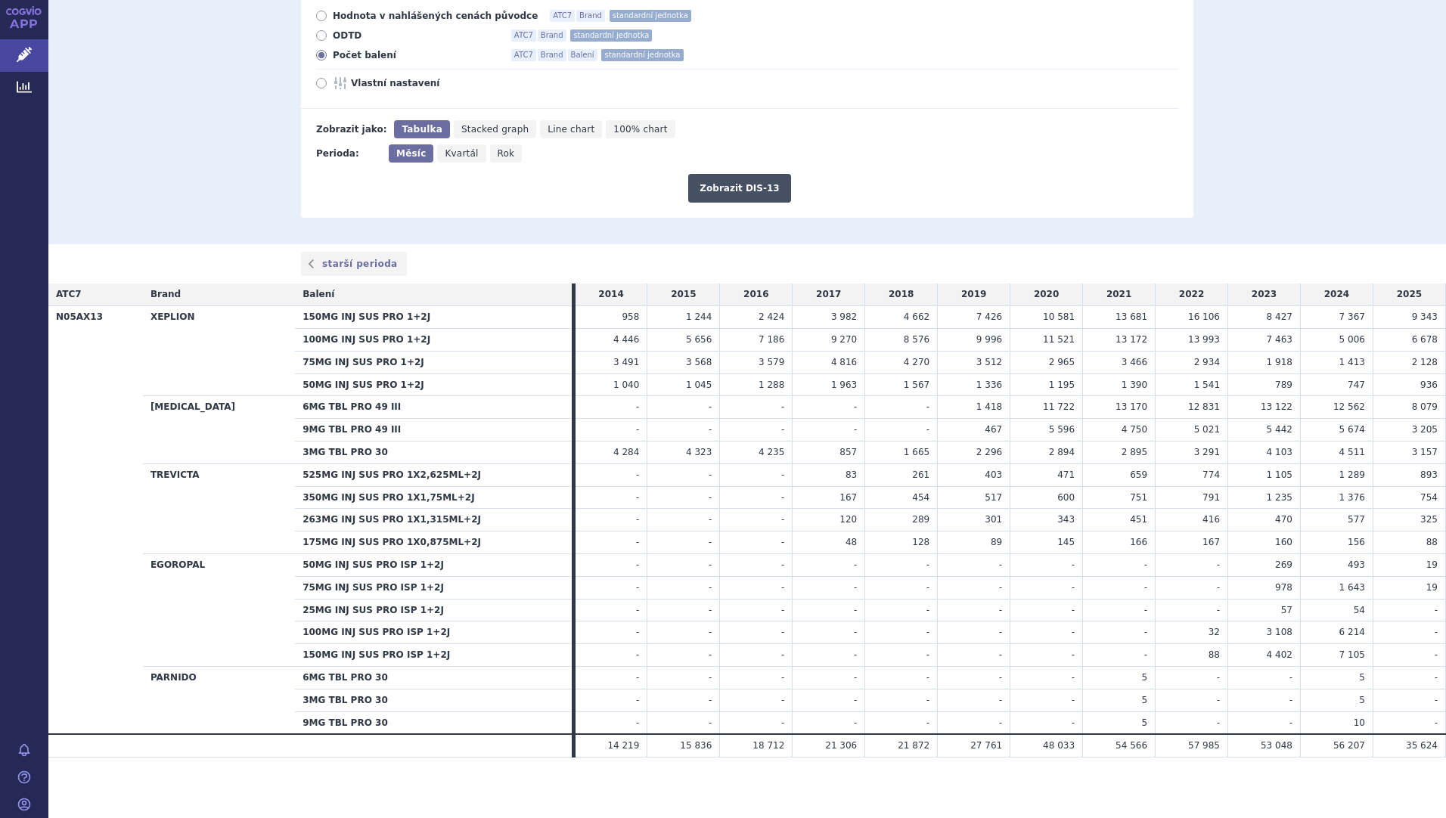
click at [766, 191] on button "Zobrazit DIS-13" at bounding box center [739, 188] width 102 height 29
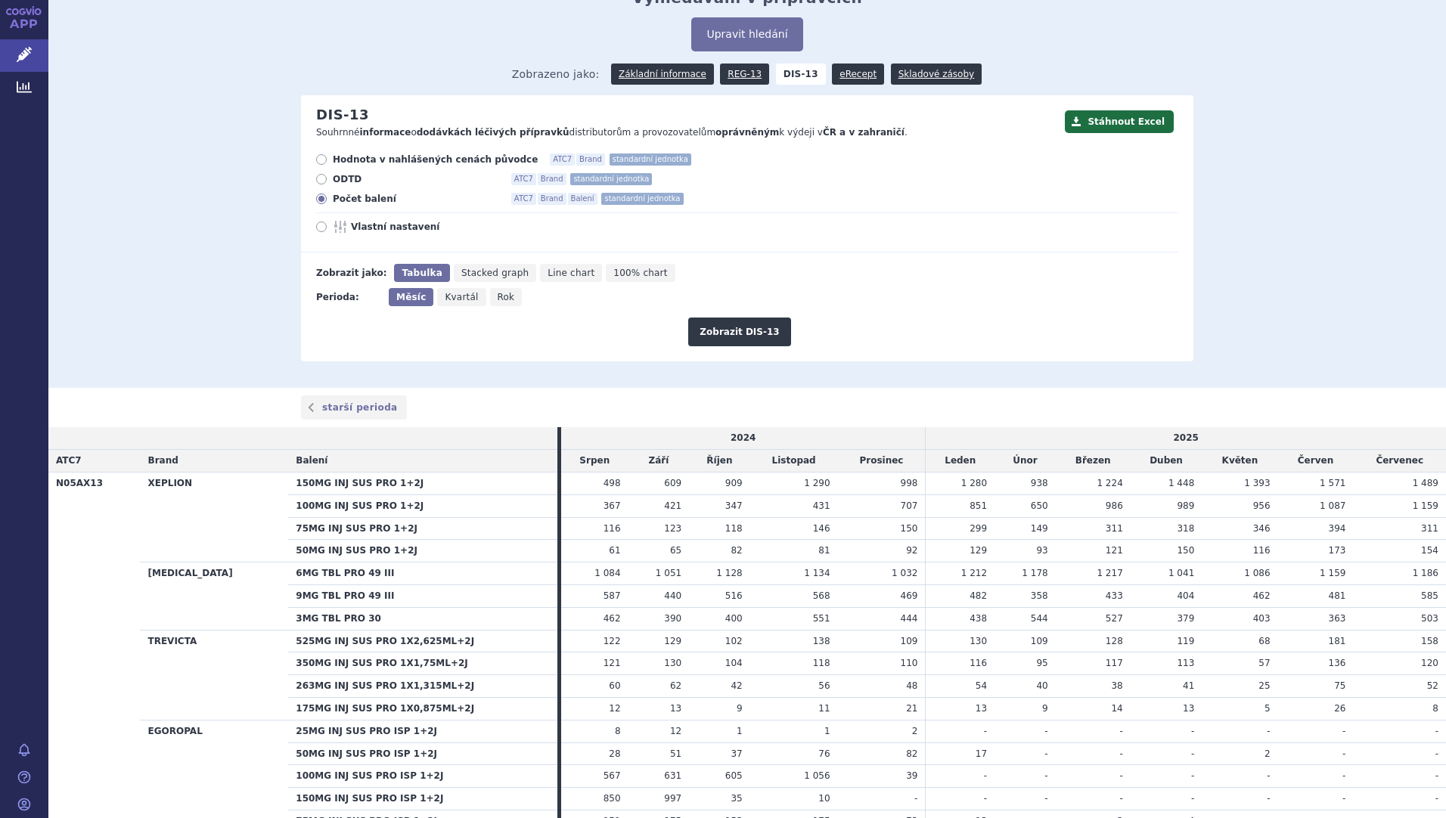
scroll to position [67, 0]
click at [319, 160] on icon at bounding box center [321, 160] width 11 height 11
click at [319, 160] on input "Hodnota v nahlášených cenách původce ATC7 Brand standardní jednotka" at bounding box center [323, 162] width 10 height 10
radio input "true"
click at [764, 343] on button "Zobrazit DIS-13" at bounding box center [739, 332] width 102 height 29
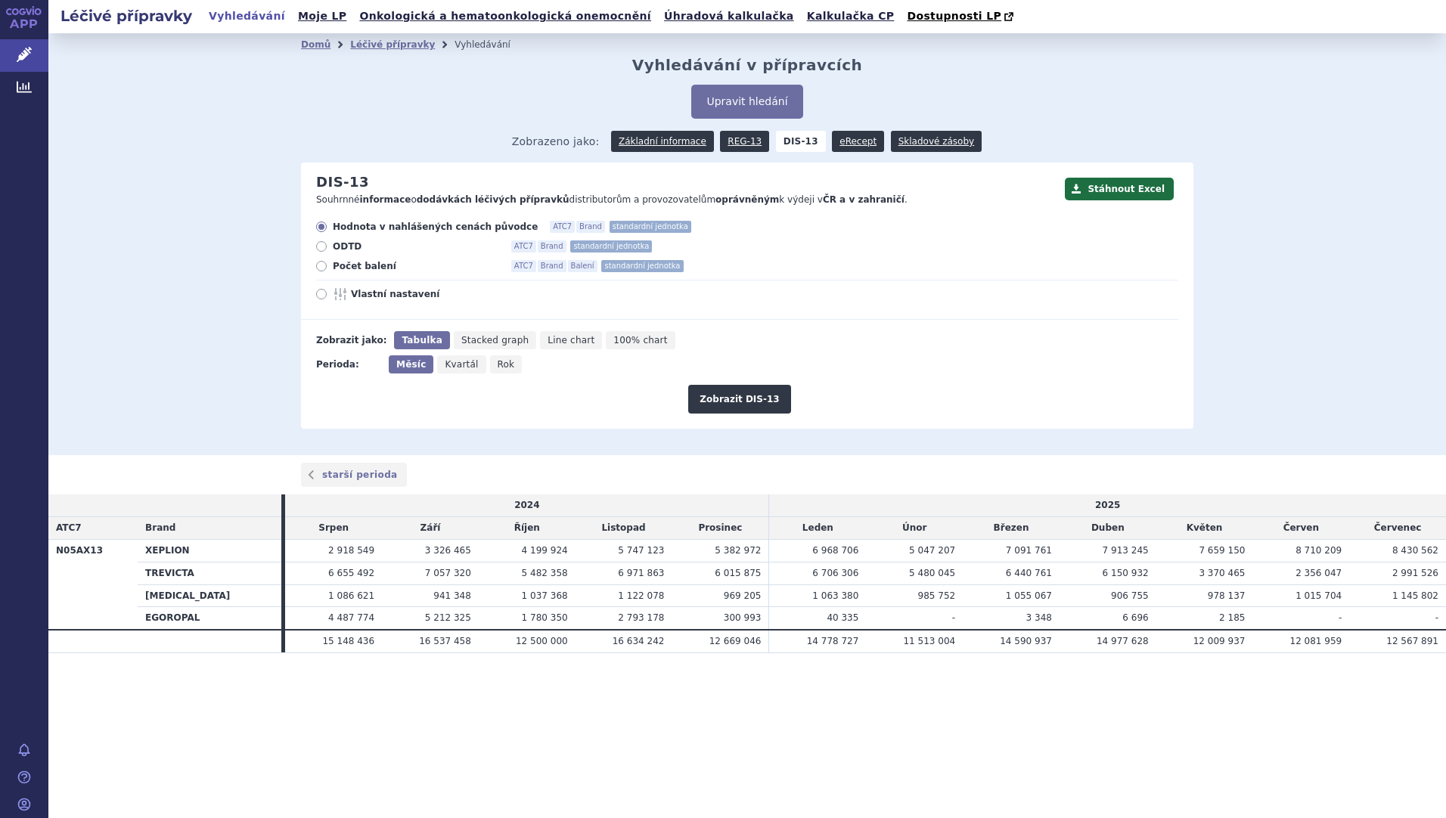
click at [506, 364] on icon "Rok" at bounding box center [506, 365] width 33 height 18
click at [500, 364] on input "Rok" at bounding box center [495, 361] width 10 height 10
radio input "true"
click at [717, 401] on button "Zobrazit DIS-13" at bounding box center [739, 399] width 102 height 29
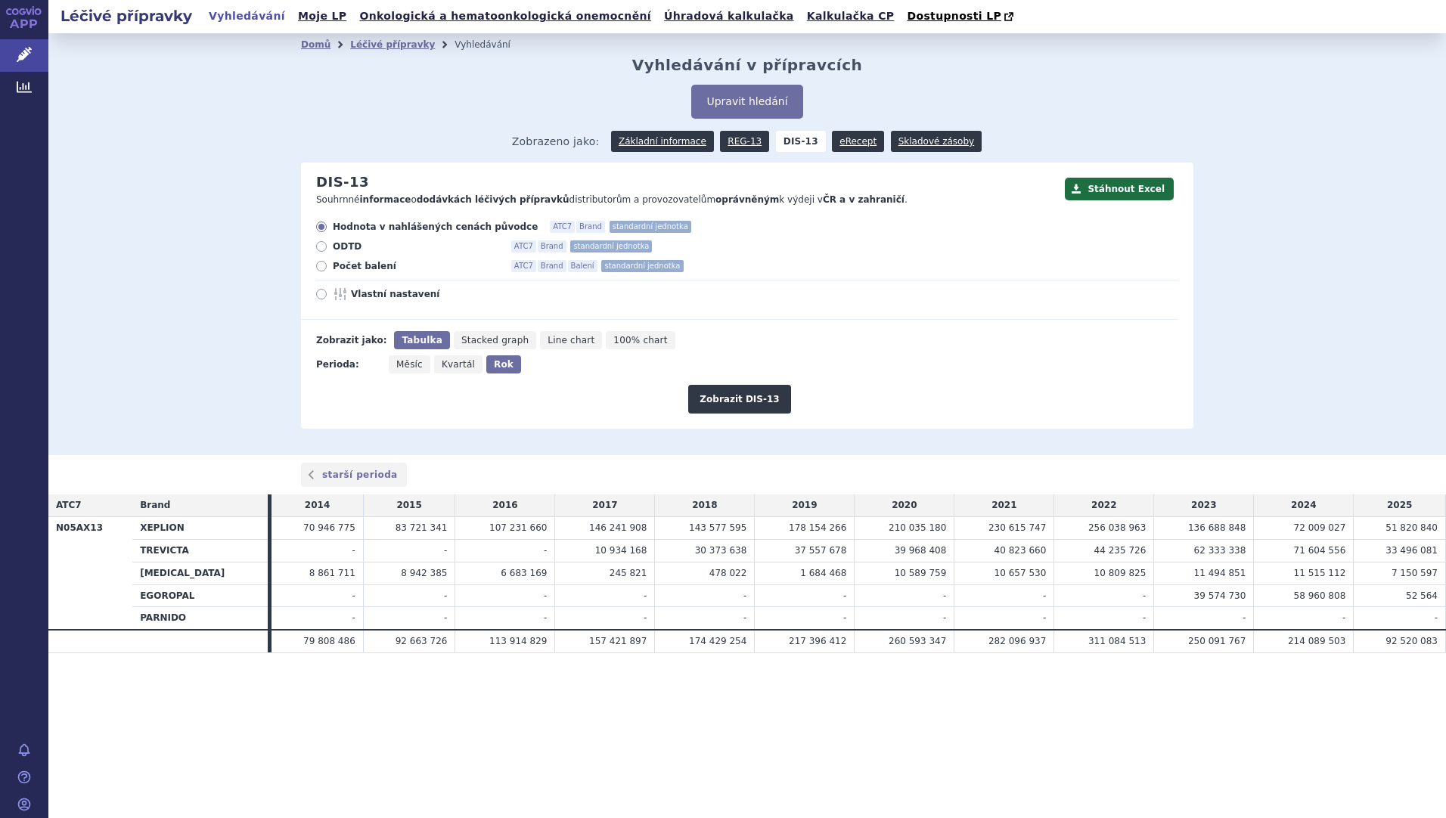
click at [253, 387] on div "Domů Léčivé přípravky Vyhledávání Vyhledávání v přípravcích Upravit hledání ods…" at bounding box center [747, 244] width 1398 height 422
